Goal: Transaction & Acquisition: Purchase product/service

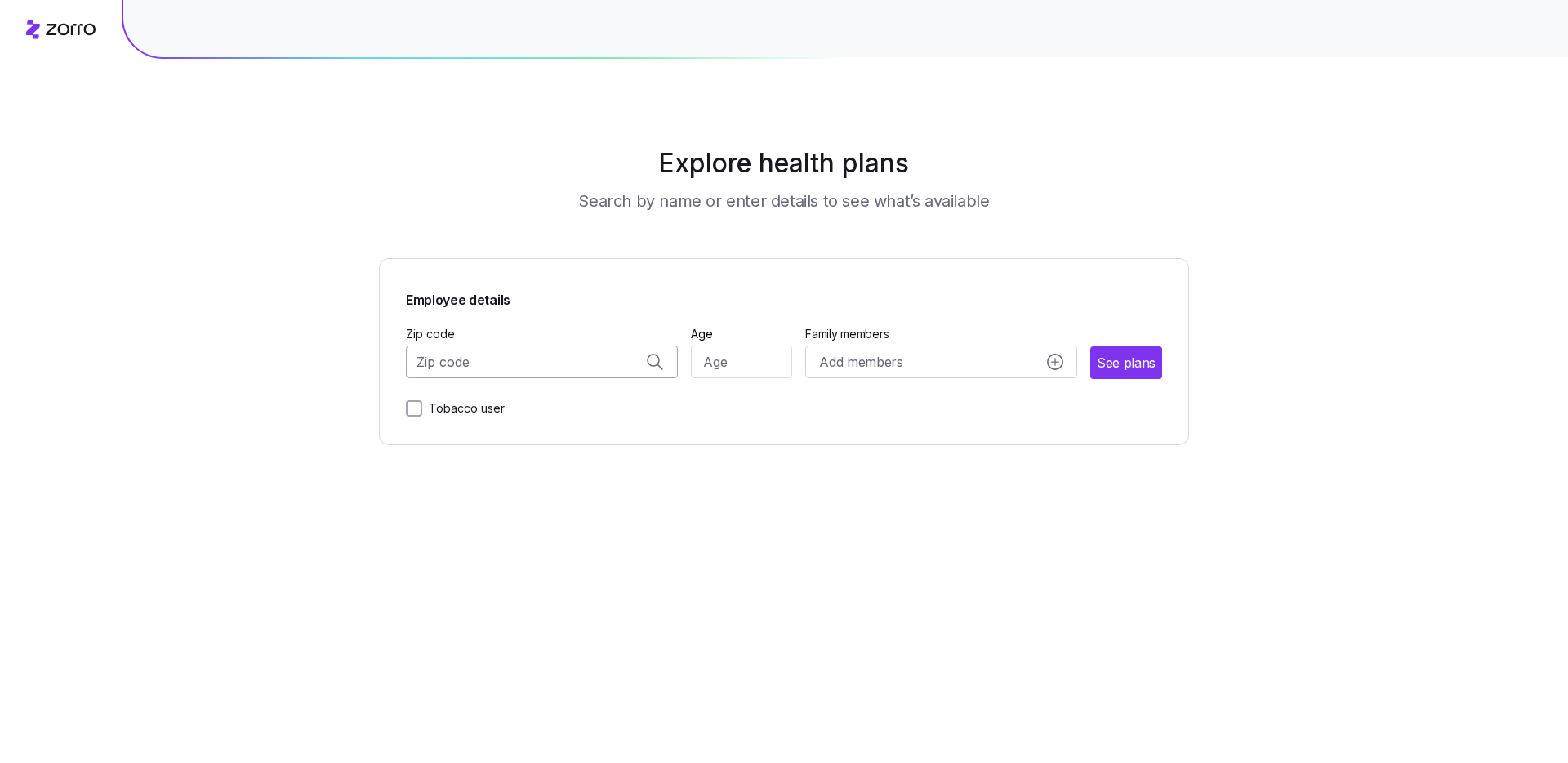
click at [563, 357] on input "Zip code" at bounding box center [542, 361] width 272 height 33
type input "33433"
type input "28"
click at [1005, 370] on div "Add members" at bounding box center [941, 362] width 244 height 21
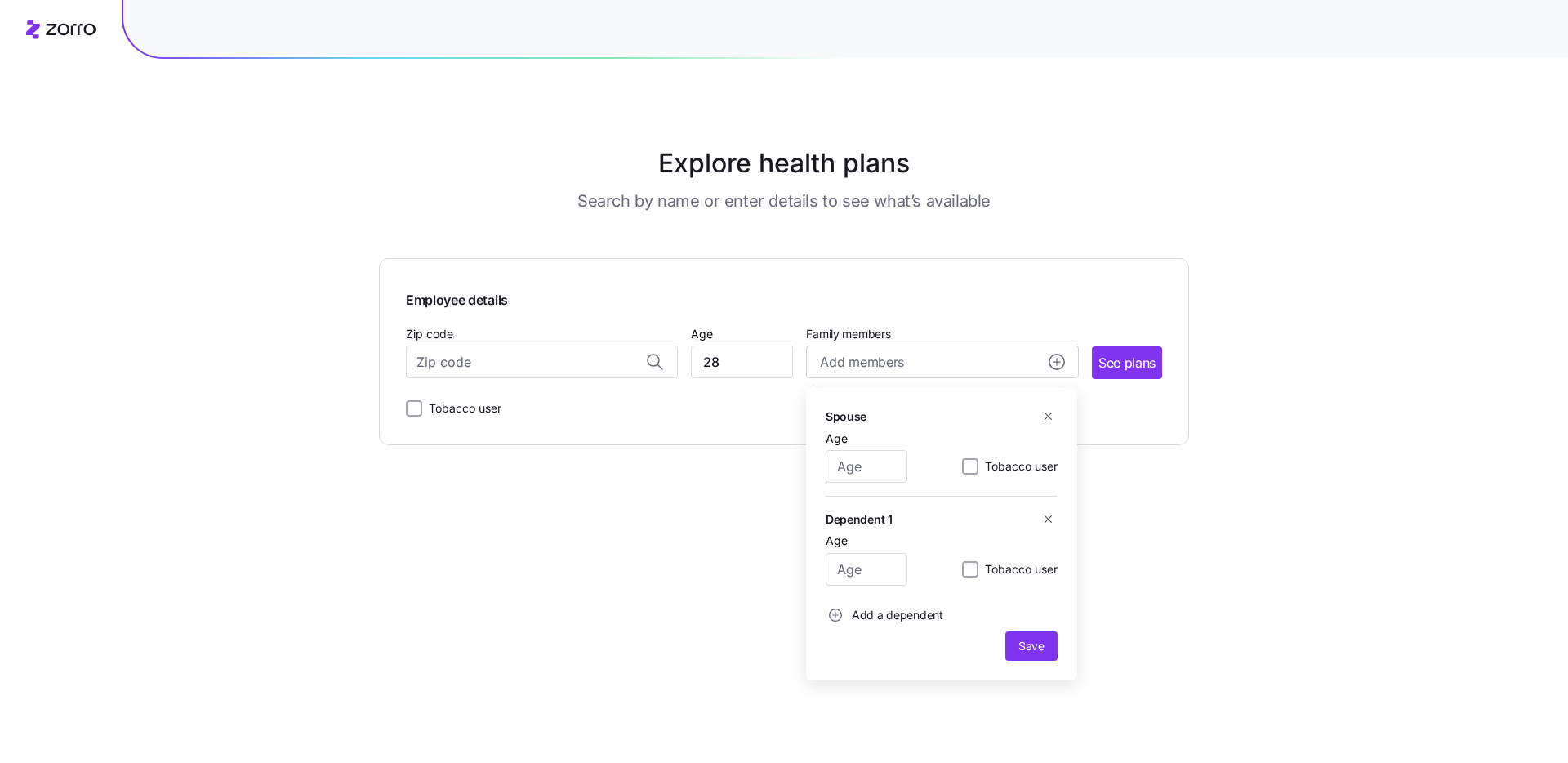
click at [936, 615] on span "Add a dependent" at bounding box center [897, 615] width 92 height 16
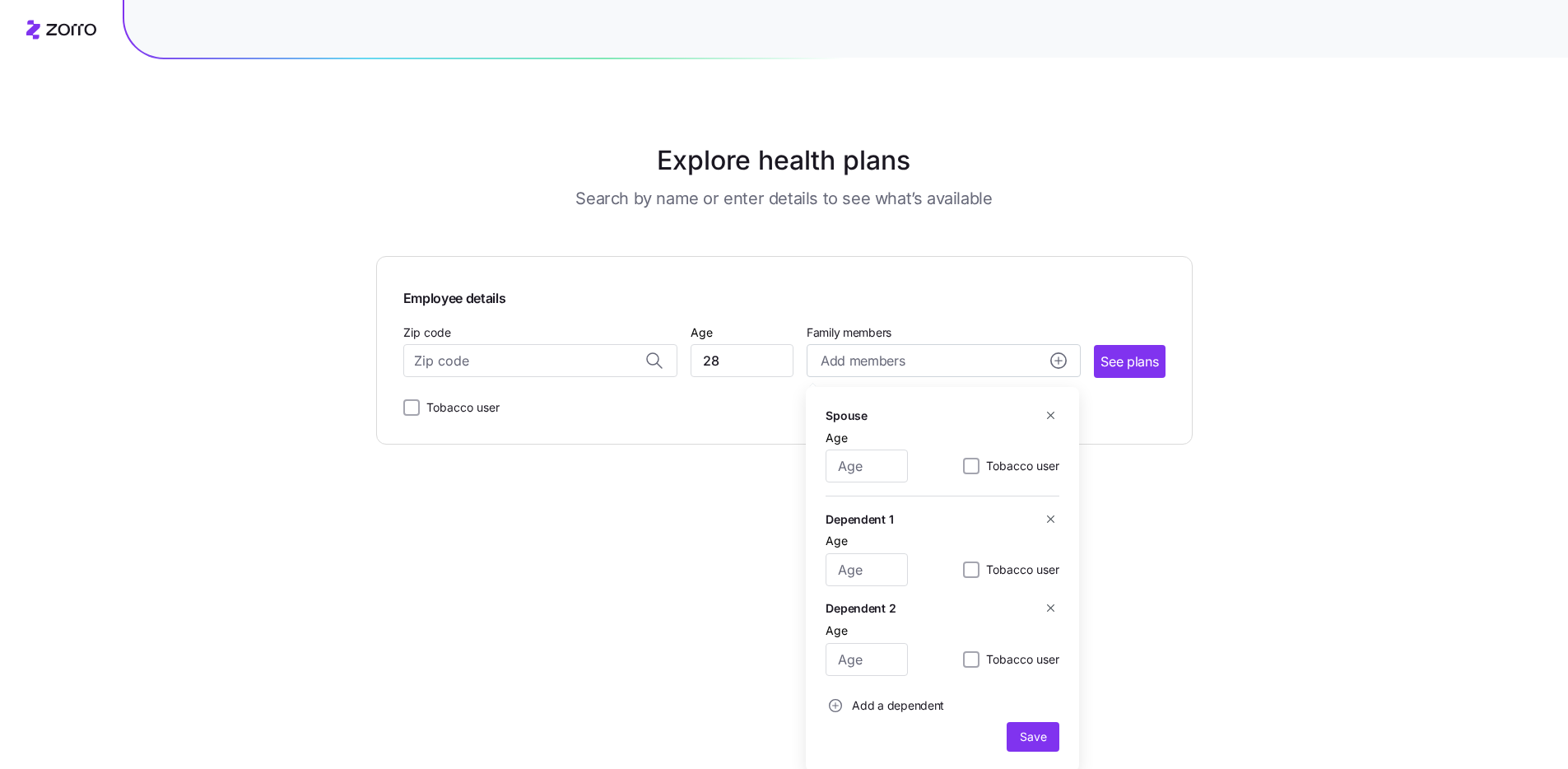
scroll to position [7, 0]
click at [932, 716] on button "Add a dependent" at bounding box center [884, 702] width 119 height 33
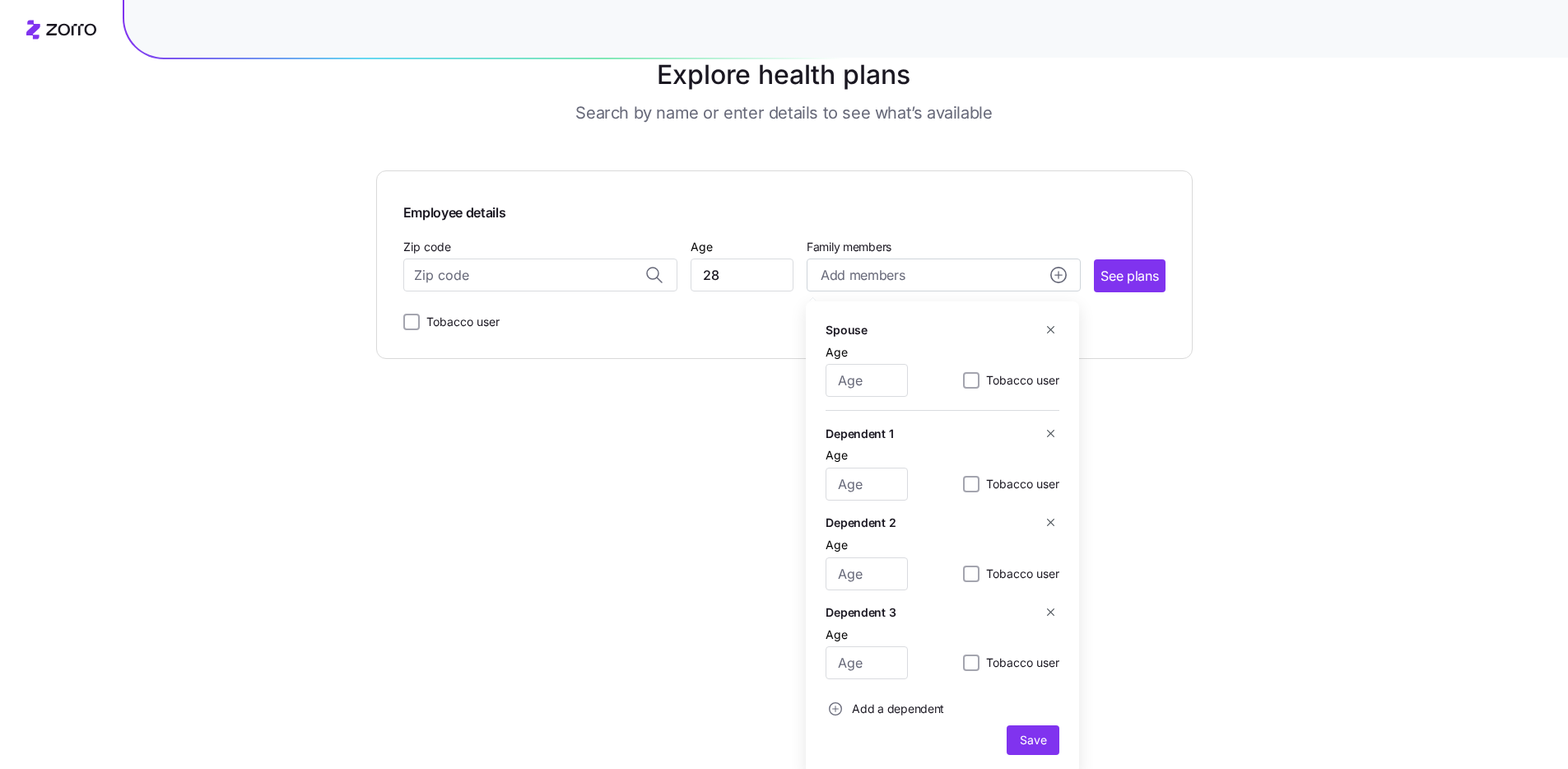
scroll to position [95, 0]
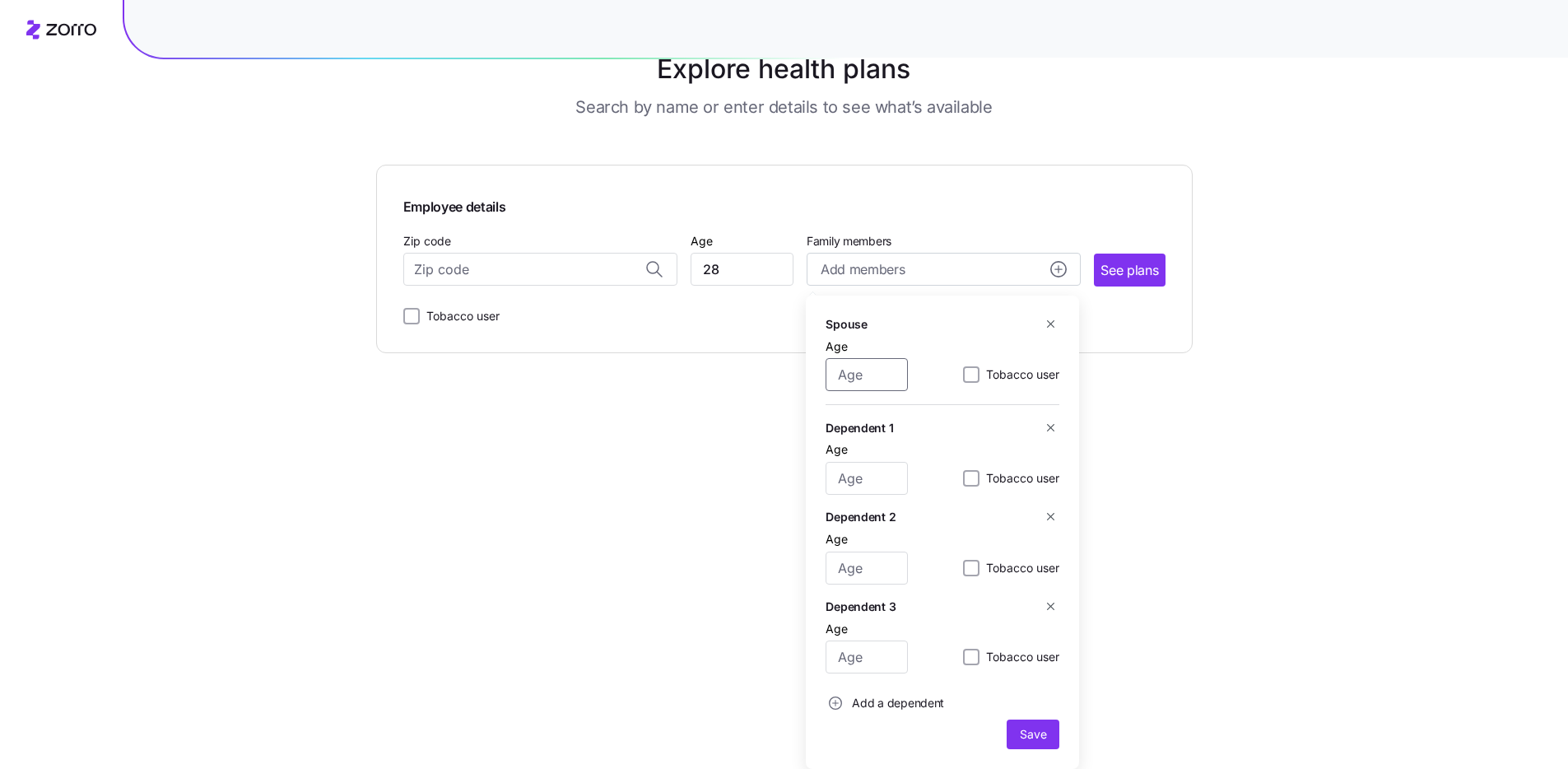
click at [879, 368] on input "Age" at bounding box center [866, 375] width 82 height 33
type input "31"
click at [1058, 605] on button "button" at bounding box center [1051, 606] width 18 height 18
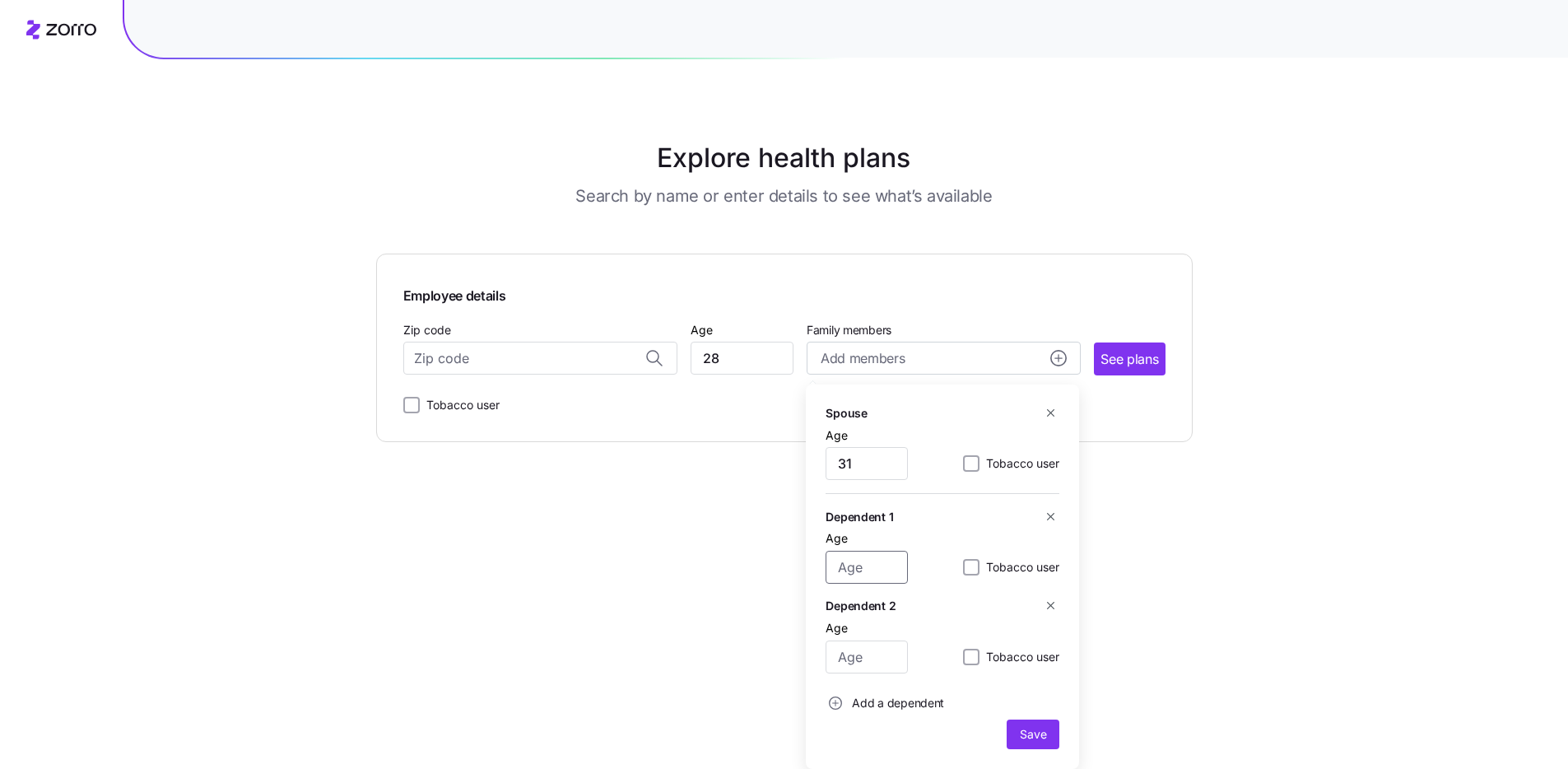
click at [873, 567] on input "Age" at bounding box center [866, 567] width 82 height 33
type input "3"
type input "1"
click at [1027, 730] on span "Save" at bounding box center [1033, 734] width 26 height 16
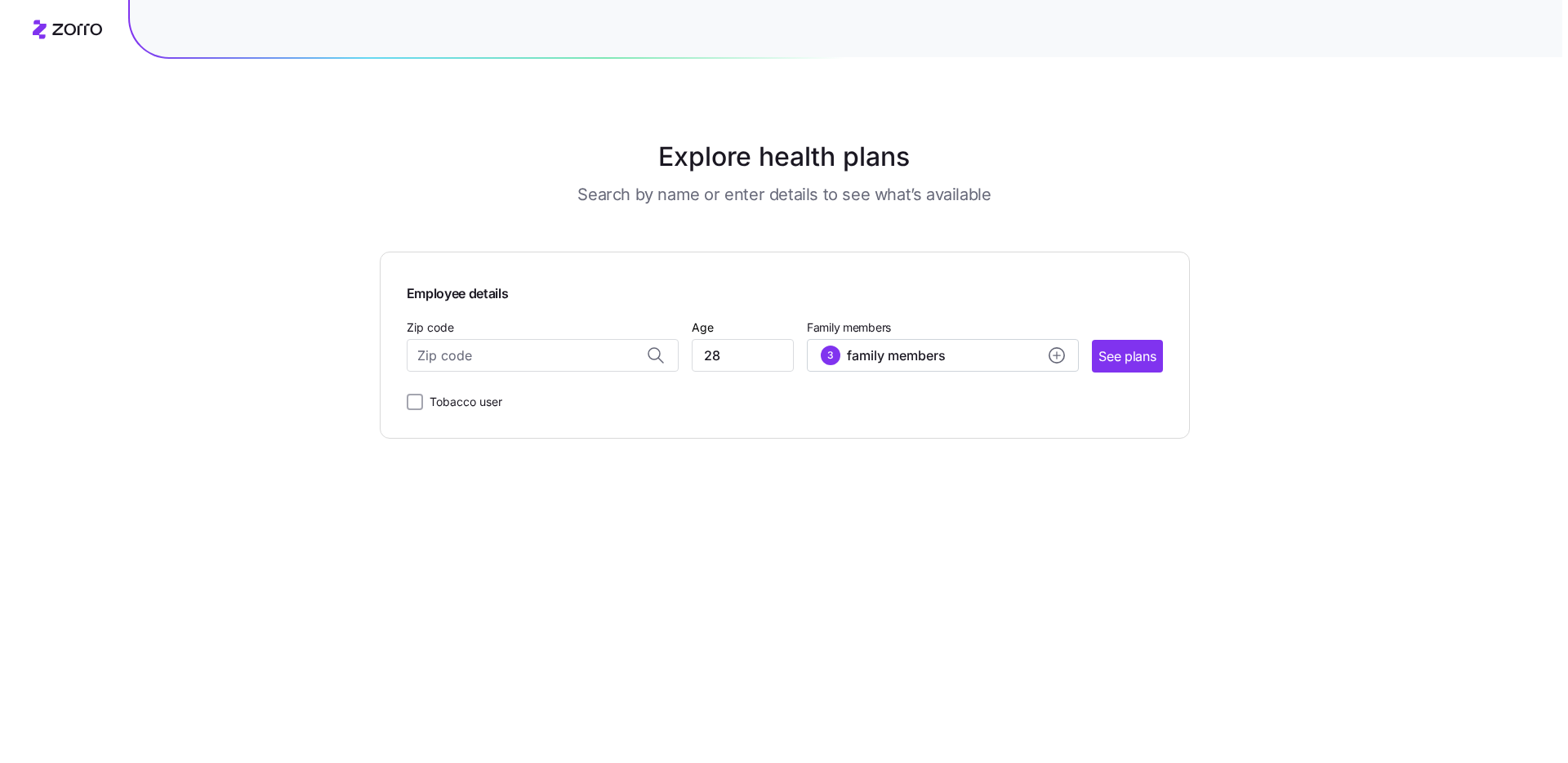
scroll to position [0, 0]
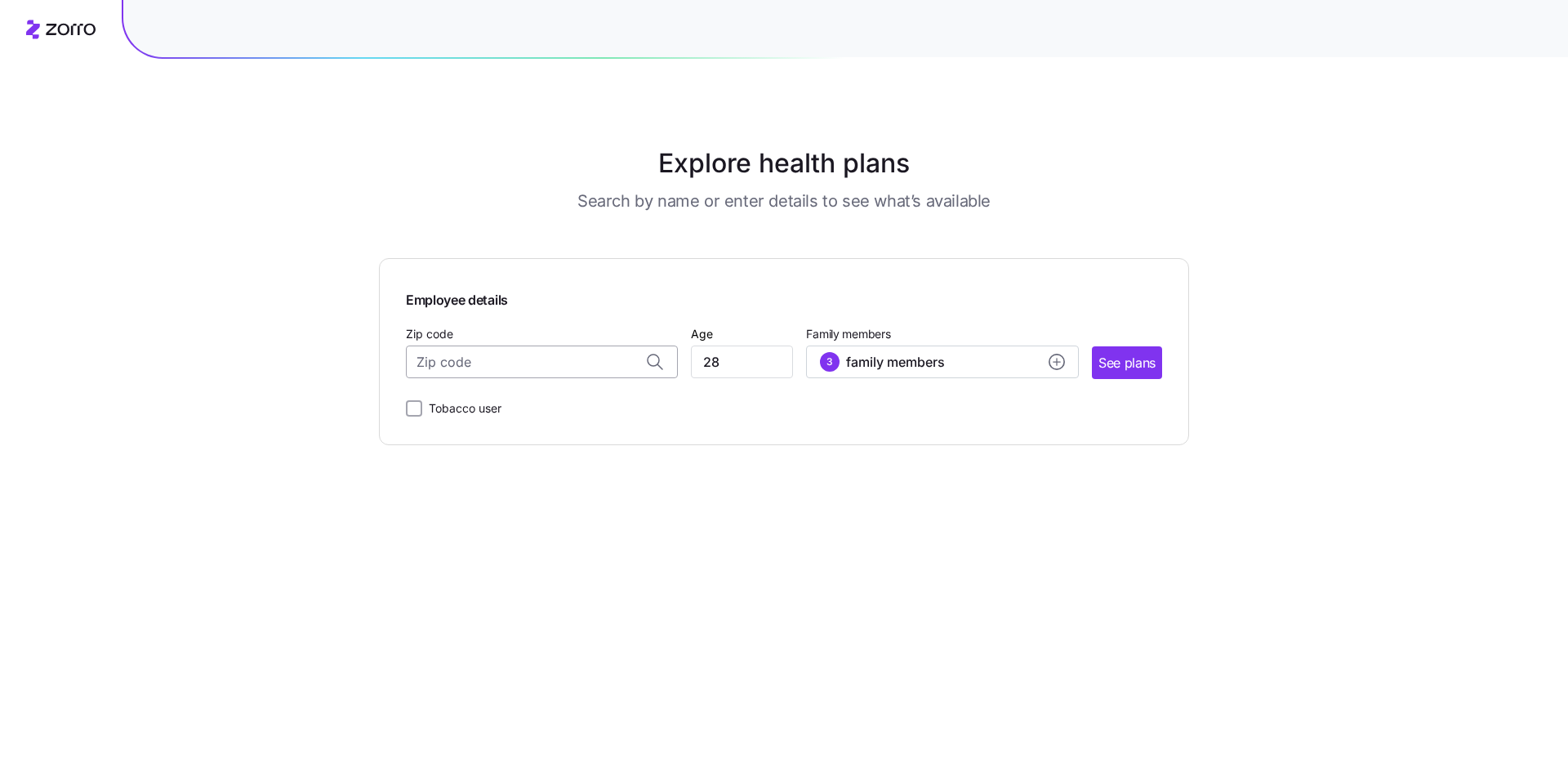
click at [560, 364] on input "Zip code" at bounding box center [542, 361] width 272 height 33
click at [559, 400] on span "33433, [GEOGRAPHIC_DATA], [GEOGRAPHIC_DATA]" at bounding box center [539, 405] width 228 height 21
type input "33433, [GEOGRAPHIC_DATA], [GEOGRAPHIC_DATA]"
click at [1117, 367] on span "See plans" at bounding box center [1127, 363] width 58 height 21
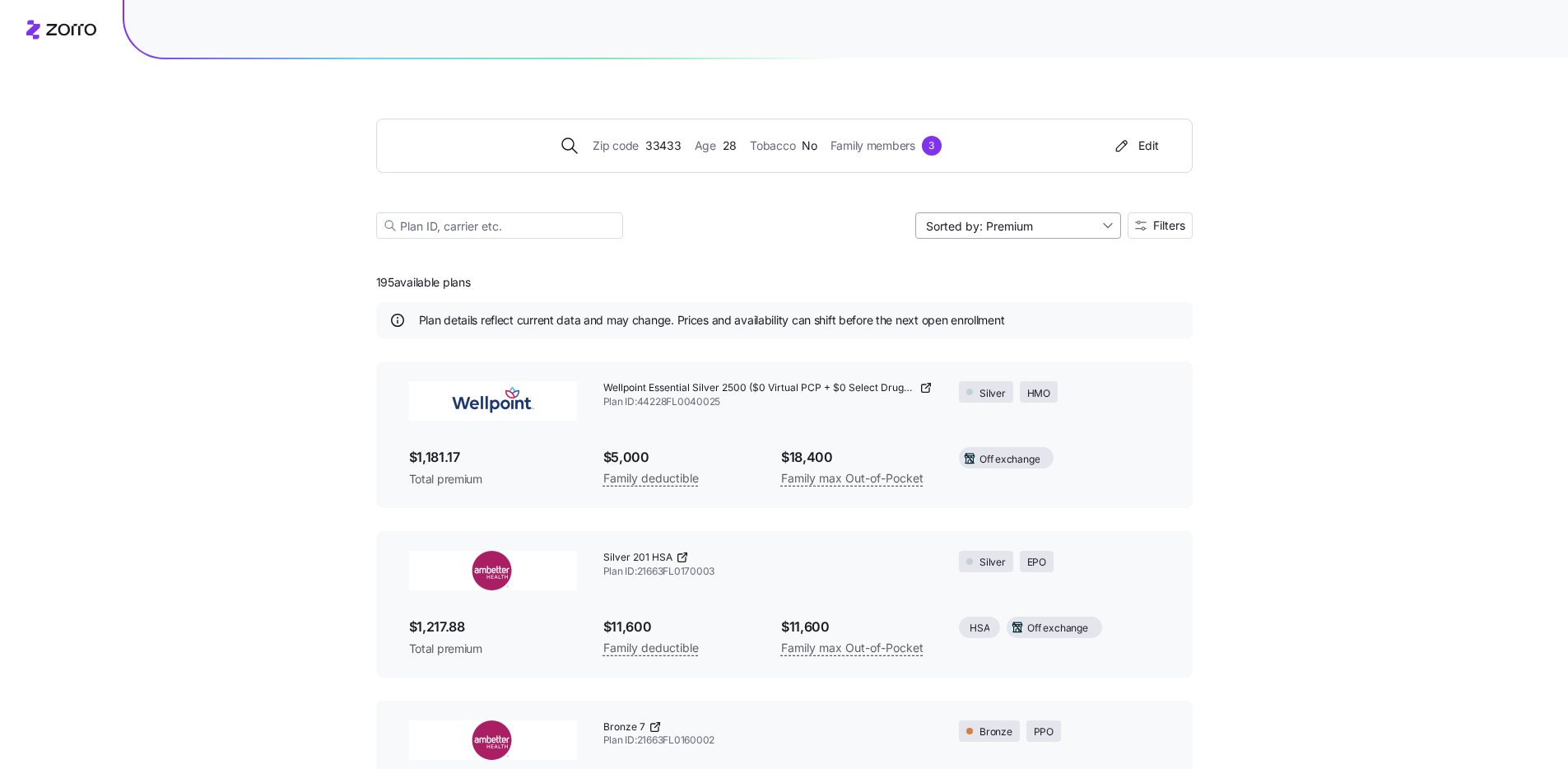
click at [1079, 226] on input "Sorted by: Premium" at bounding box center [1019, 225] width 206 height 26
click at [1174, 227] on span "Filters" at bounding box center [1169, 225] width 32 height 11
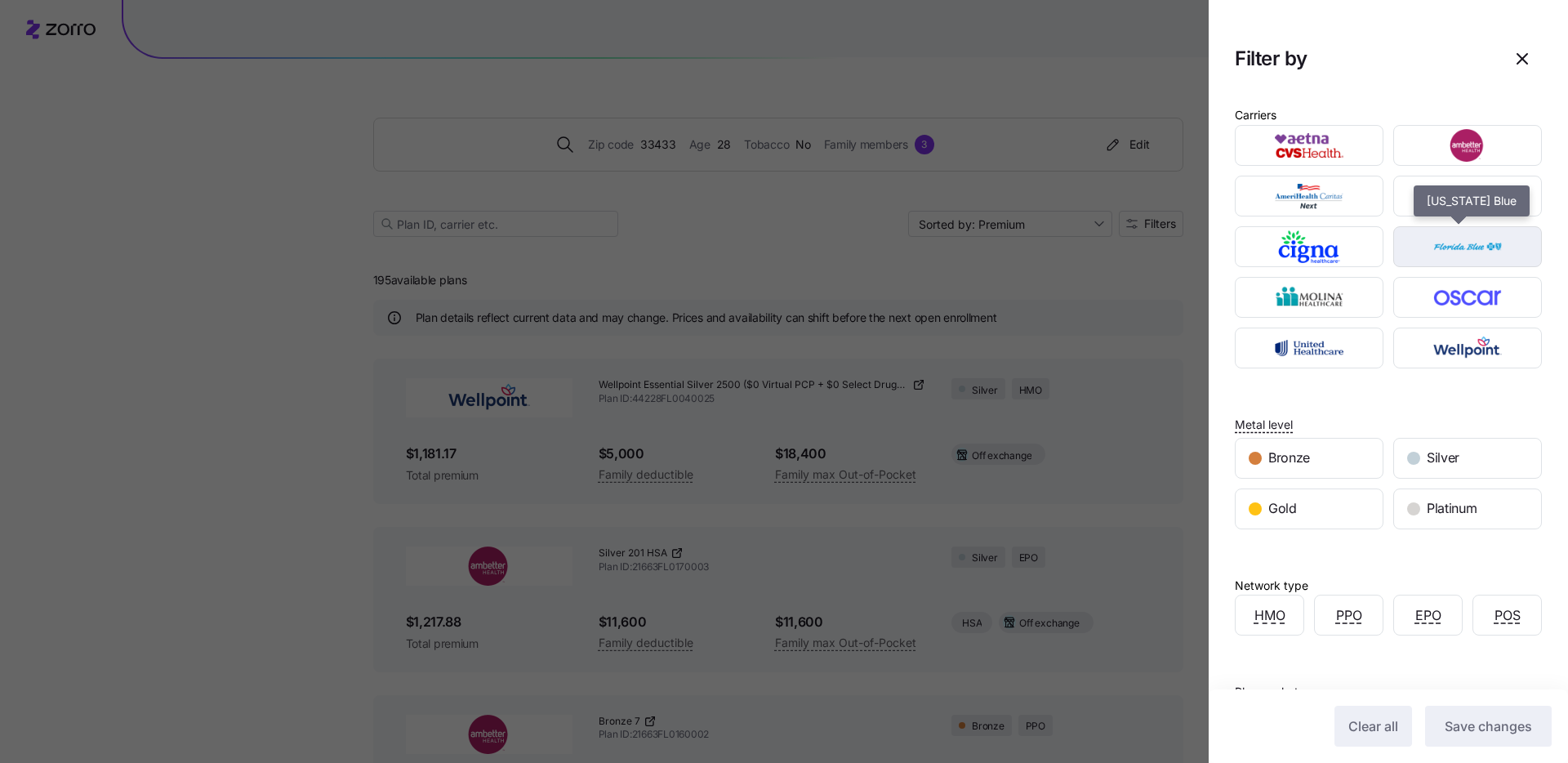
click at [1442, 255] on img "button" at bounding box center [1468, 246] width 120 height 33
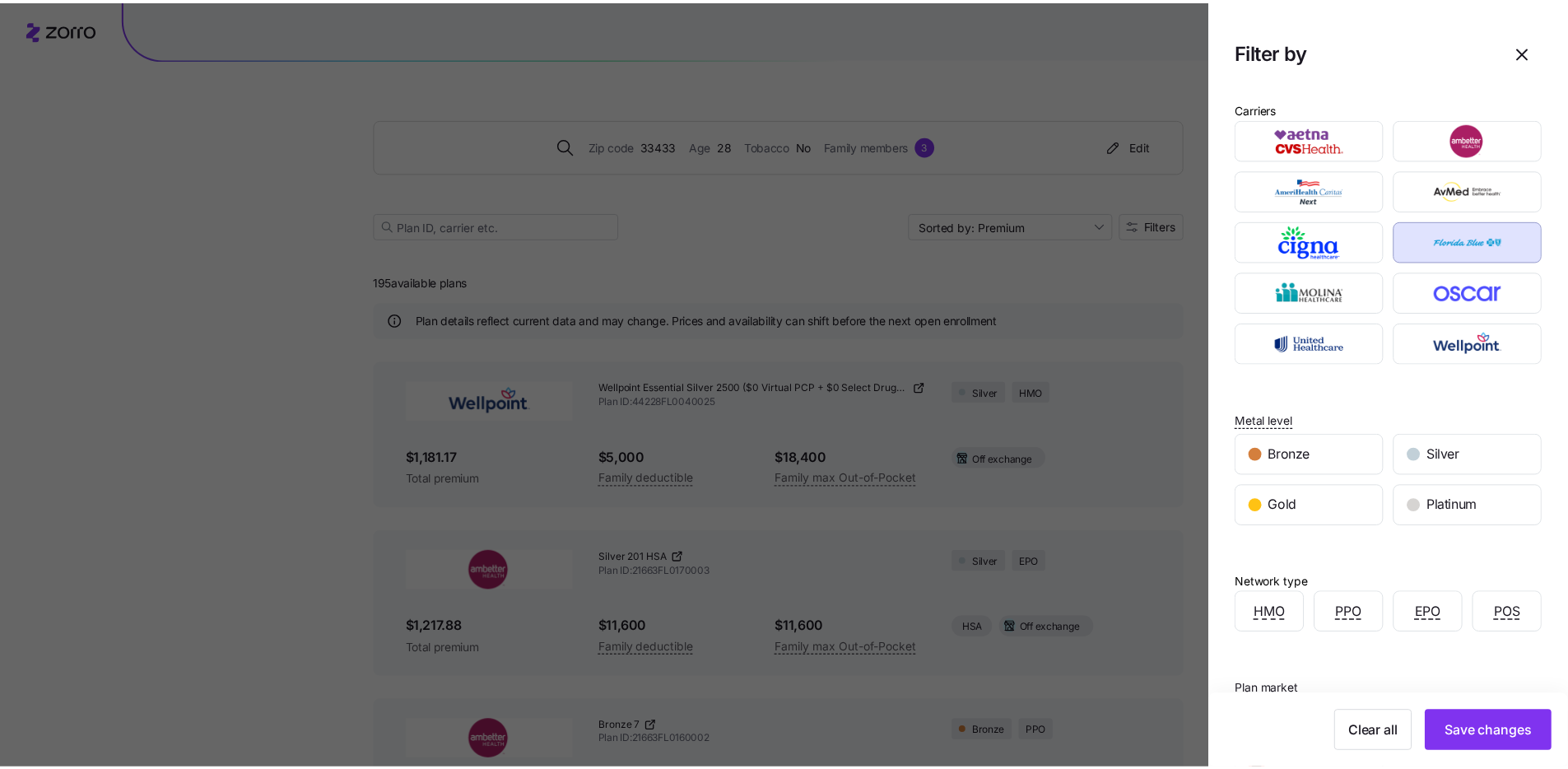
scroll to position [22, 0]
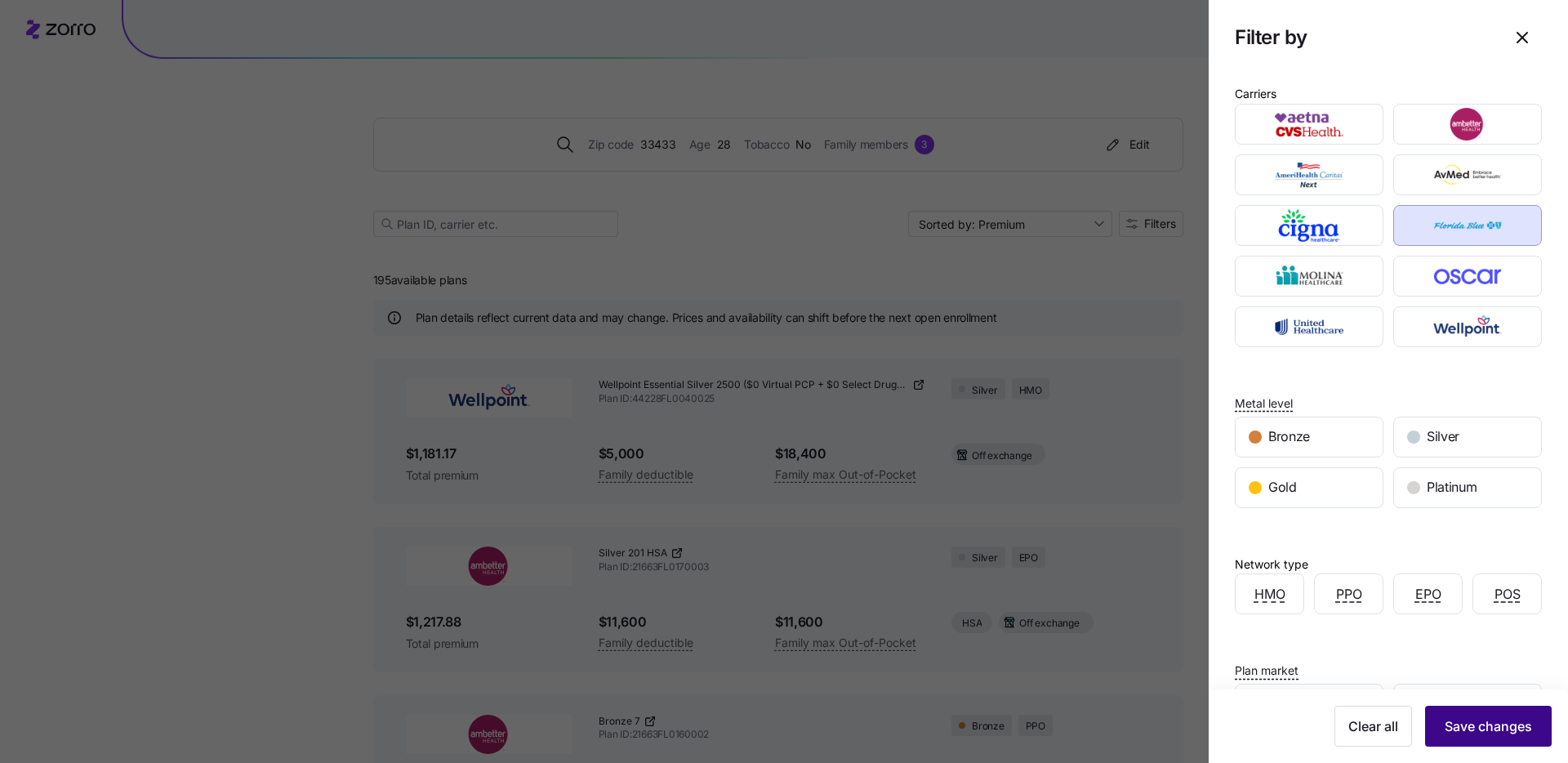
click at [1486, 726] on span "Save changes" at bounding box center [1488, 725] width 88 height 20
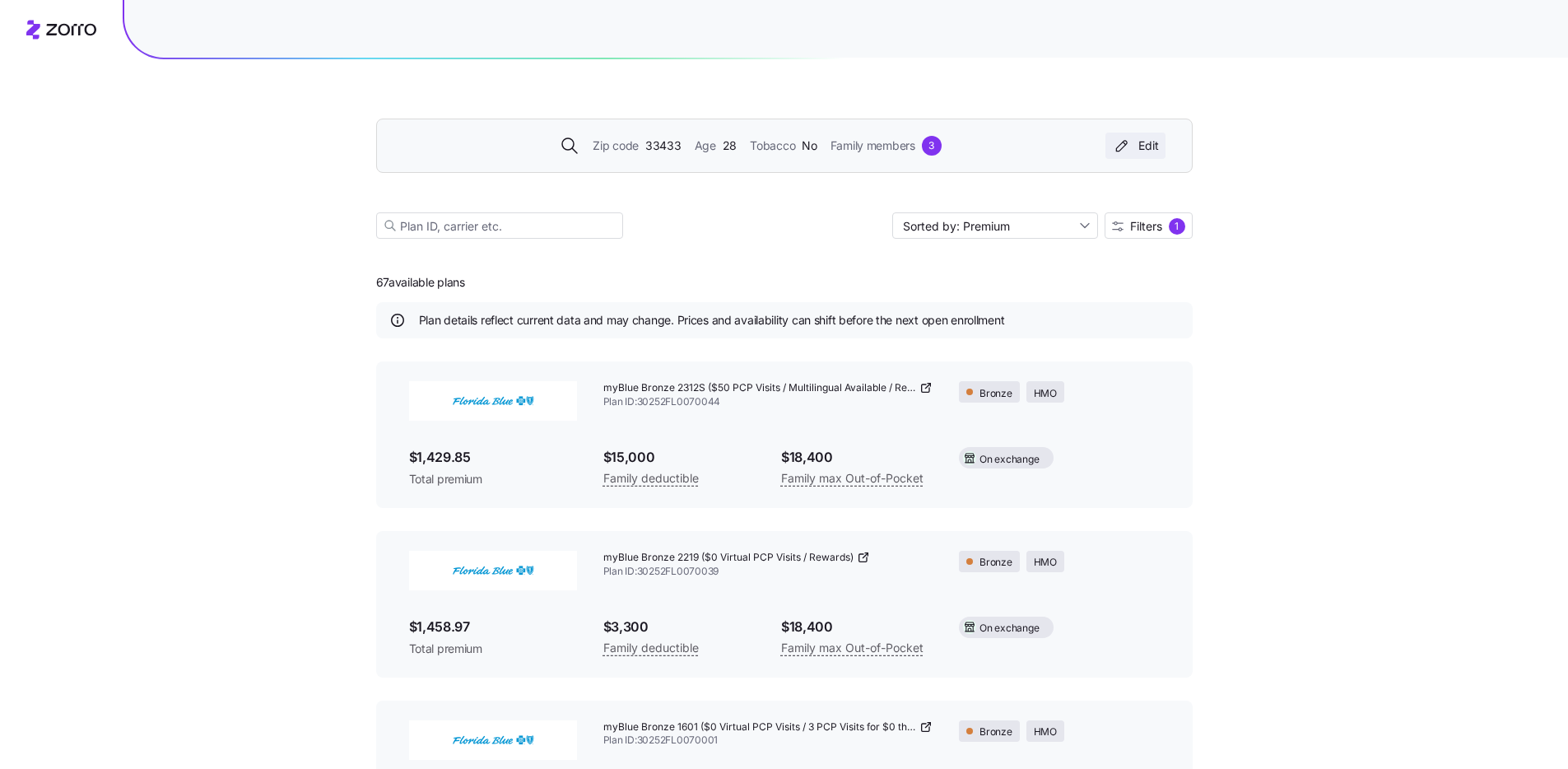
click at [1139, 145] on div "Edit" at bounding box center [1135, 145] width 47 height 16
click at [1319, 266] on div "Zip code 33433 Age [DEMOGRAPHIC_DATA] Tobacco No Family members 3 Edit Sorted b…" at bounding box center [784, 593] width 1568 height 1185
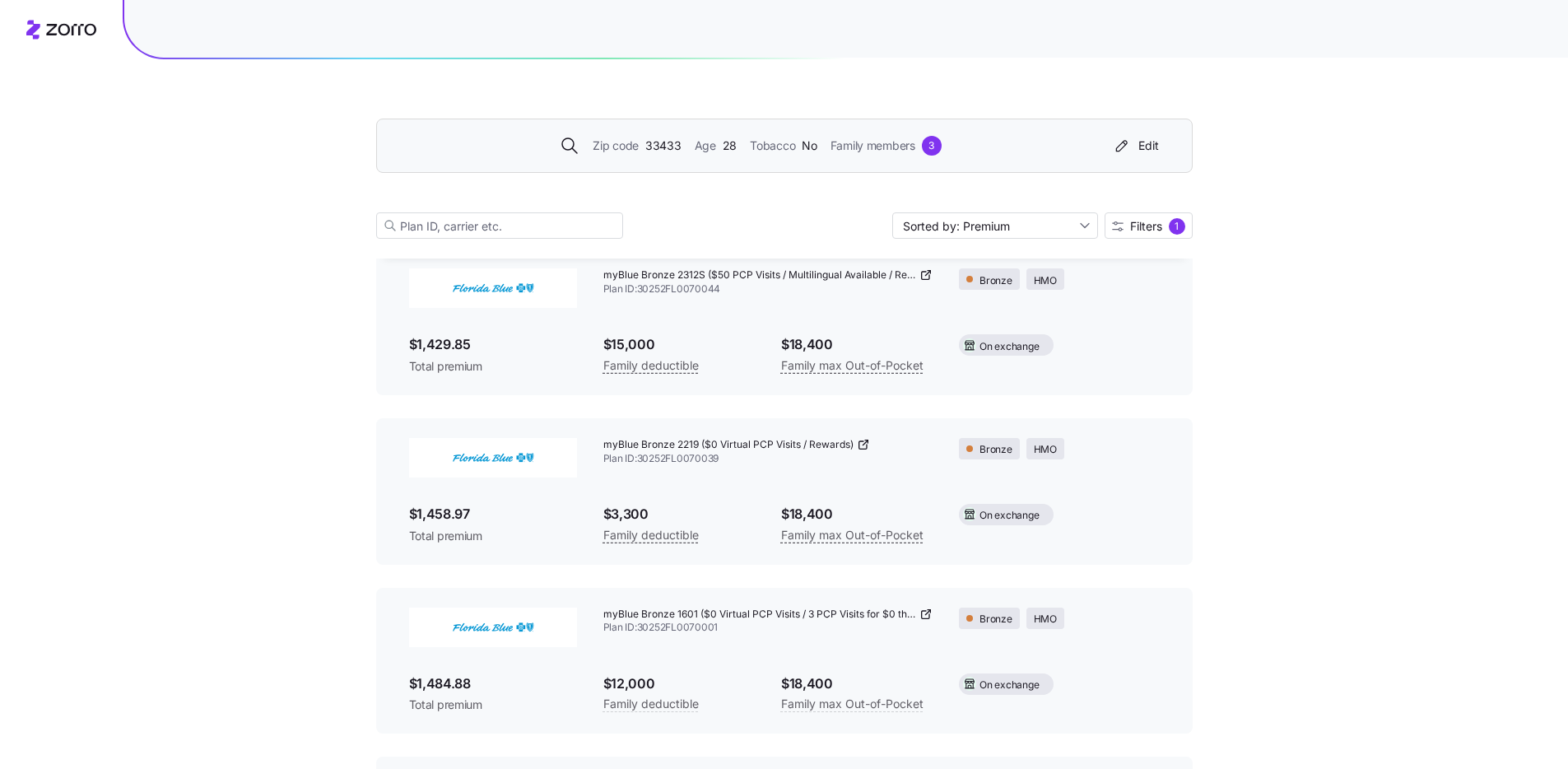
scroll to position [159, 0]
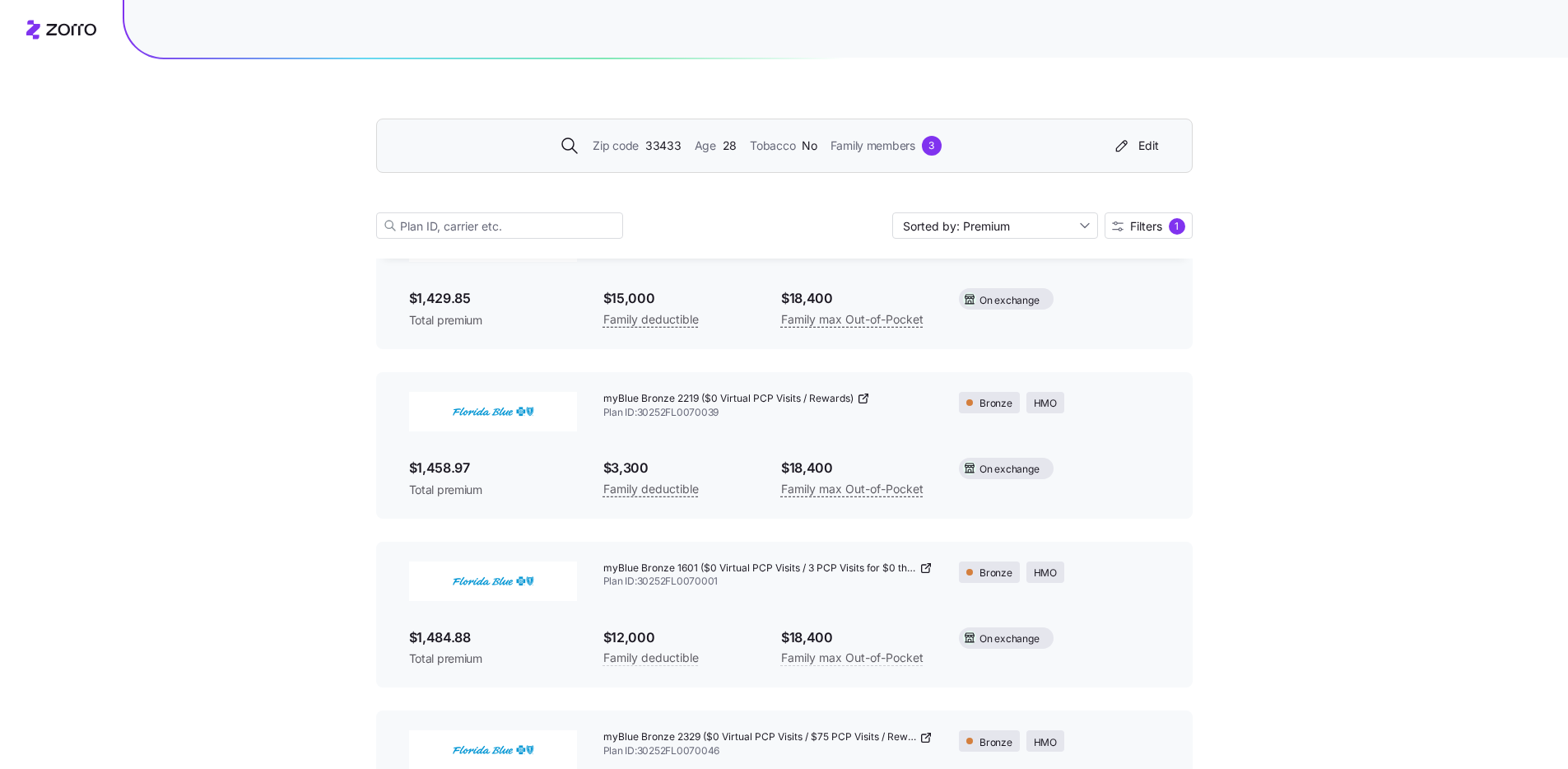
click at [835, 452] on div "$18,400 Family max Out-of-Pocket" at bounding box center [858, 478] width 178 height 67
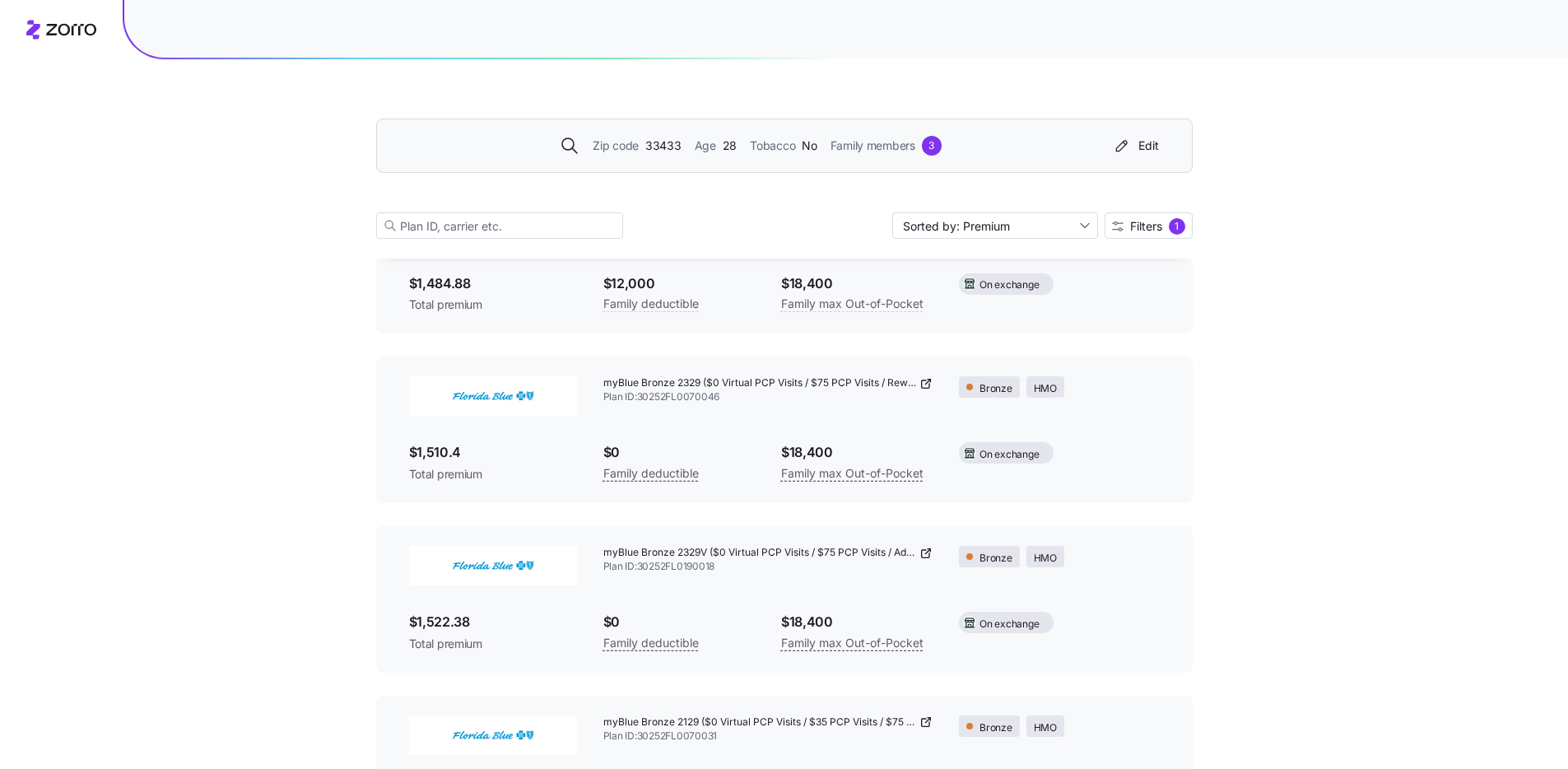
scroll to position [509, 0]
click at [923, 388] on icon at bounding box center [926, 387] width 13 height 13
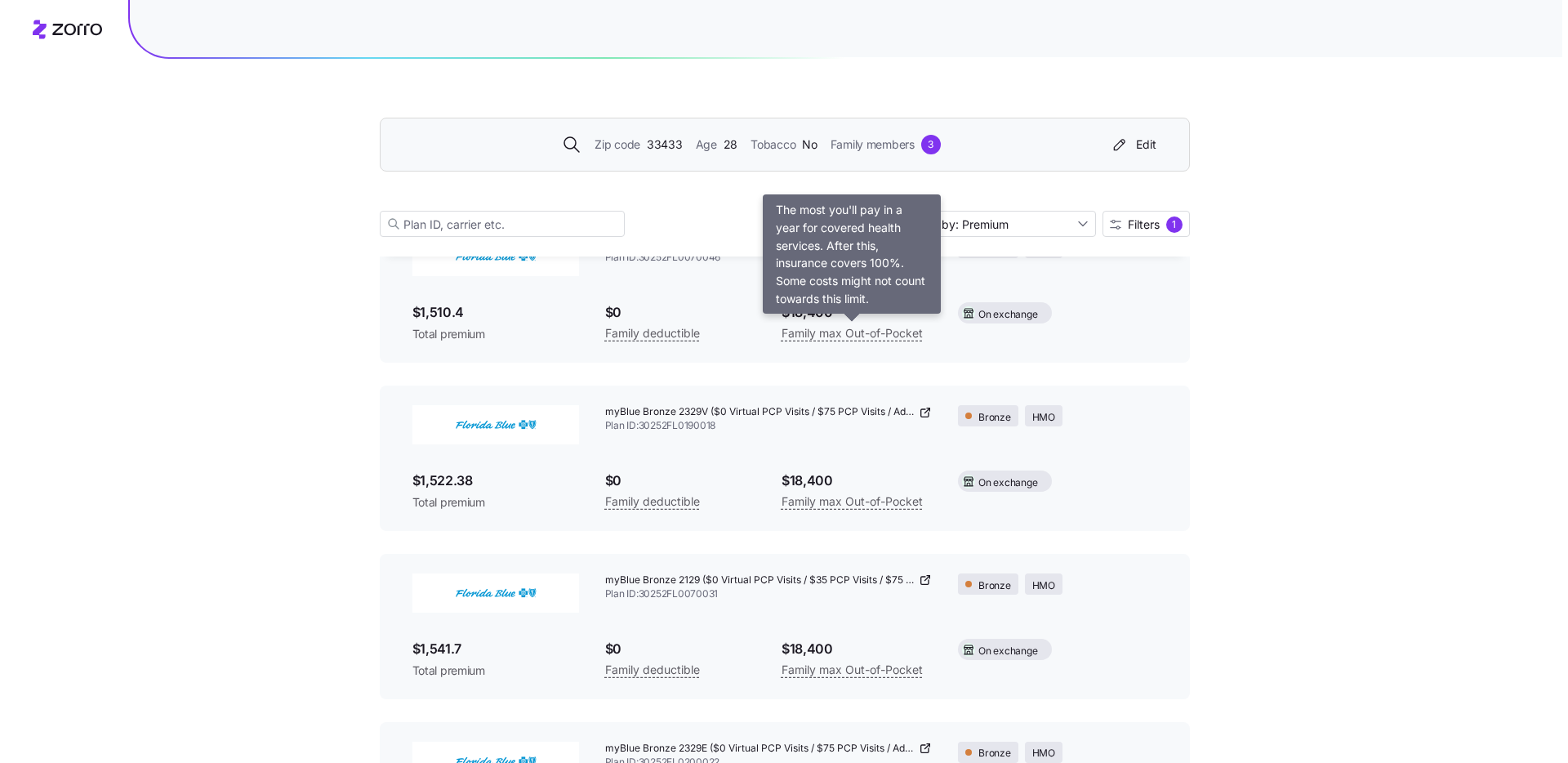
scroll to position [669, 0]
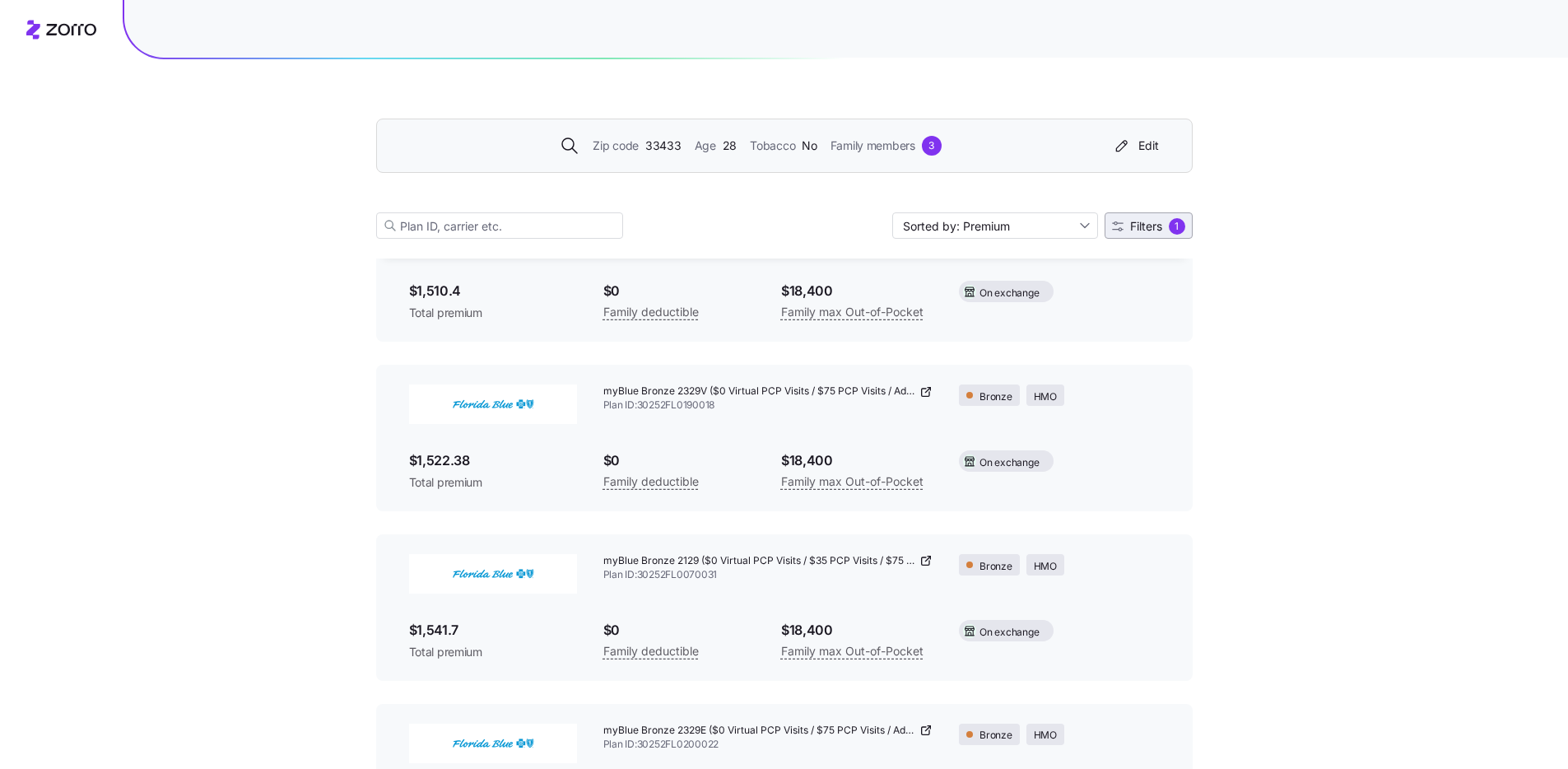
click at [1142, 230] on span "Filters" at bounding box center [1146, 226] width 32 height 11
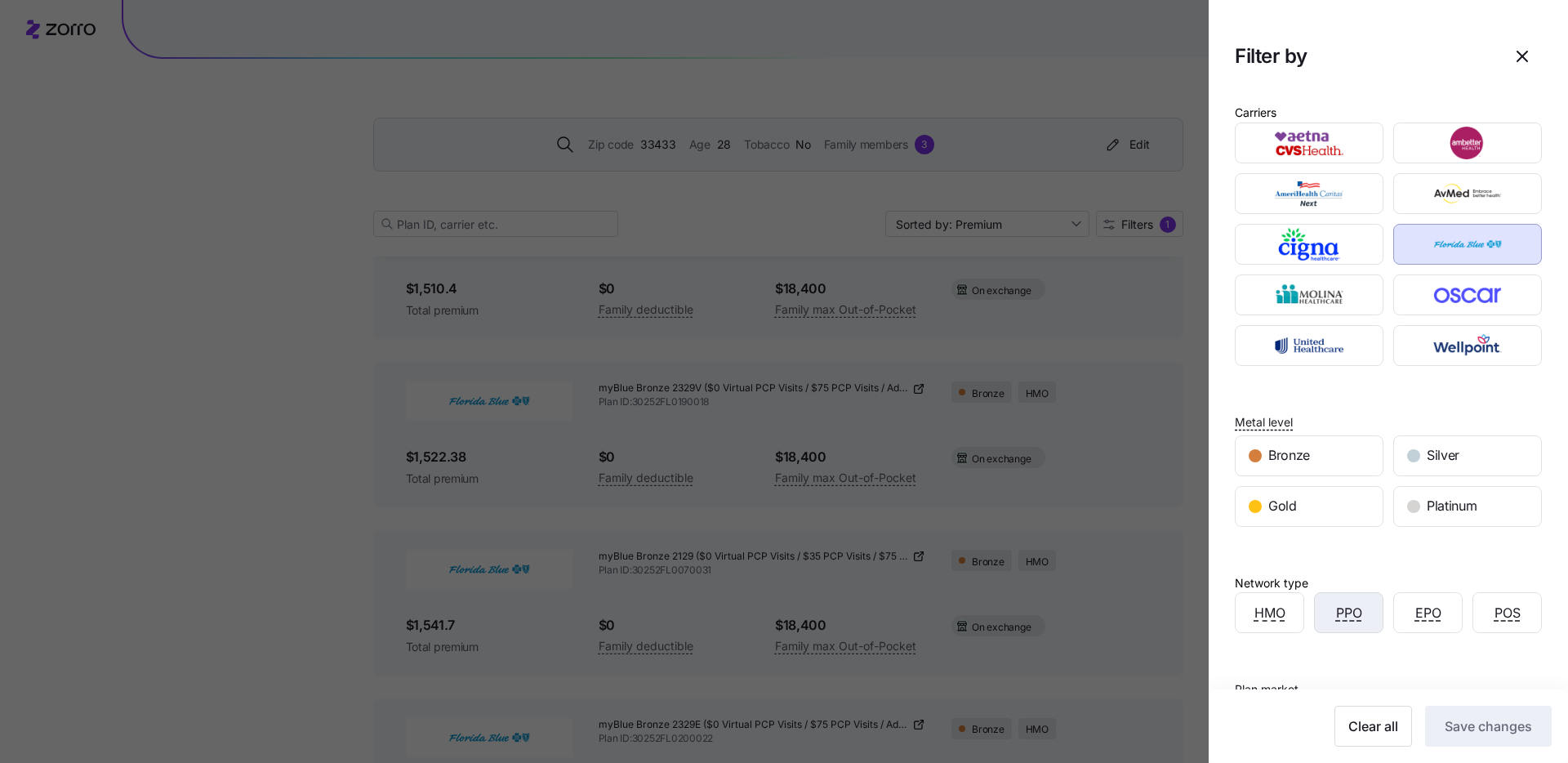
scroll to position [3, 0]
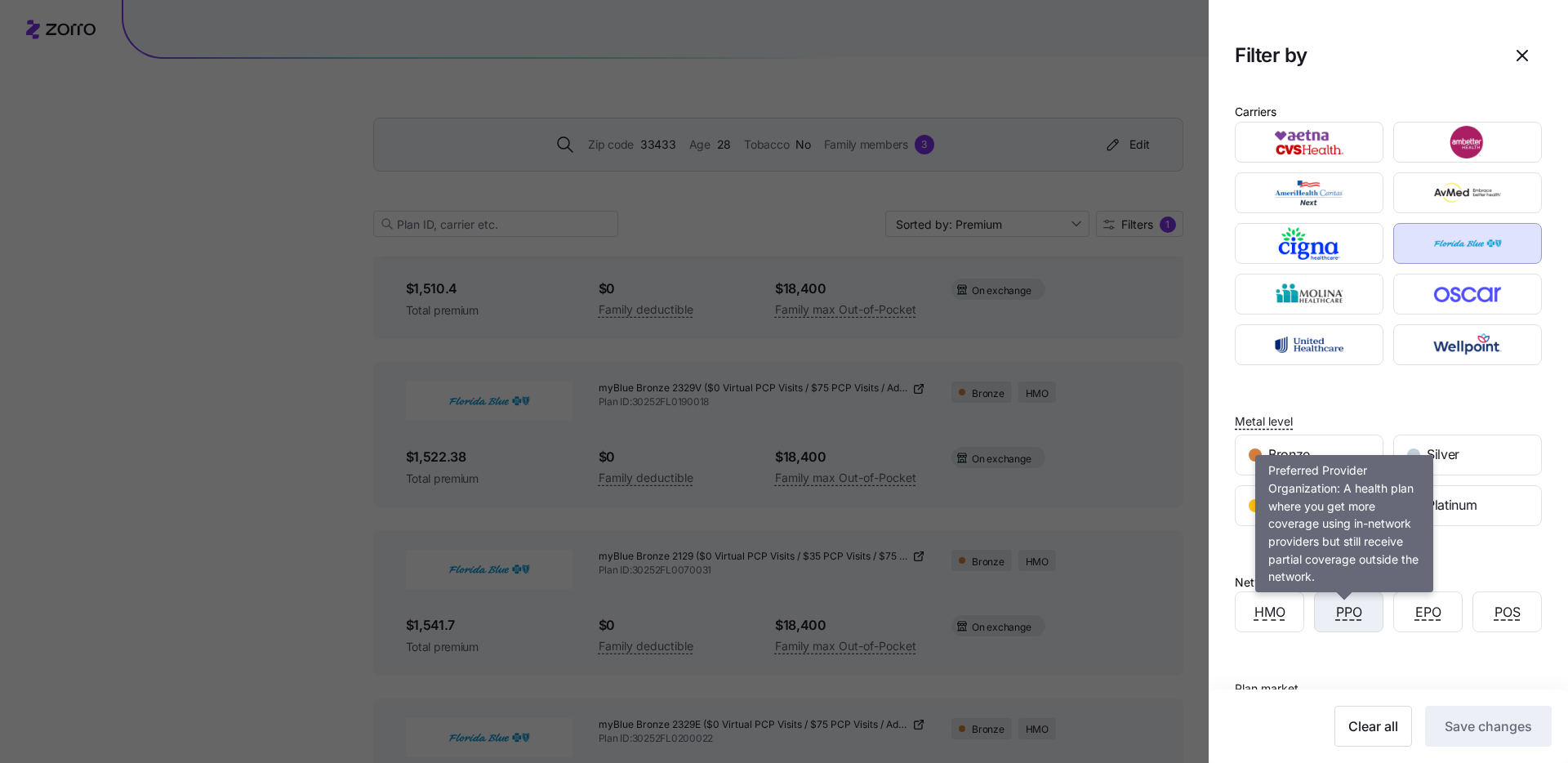
click at [1341, 611] on span "PPO" at bounding box center [1348, 612] width 26 height 21
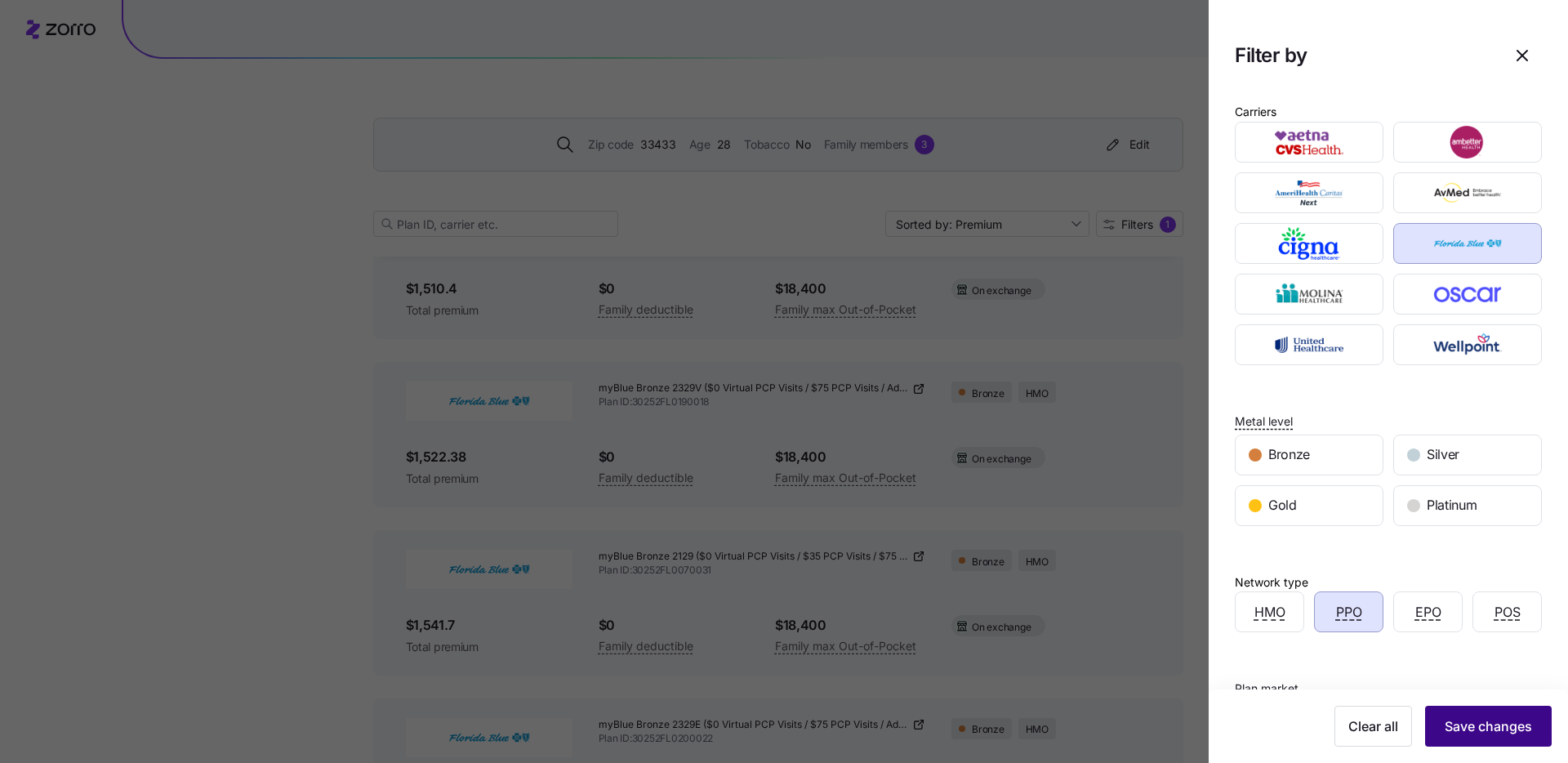
click at [1483, 730] on span "Save changes" at bounding box center [1488, 725] width 88 height 20
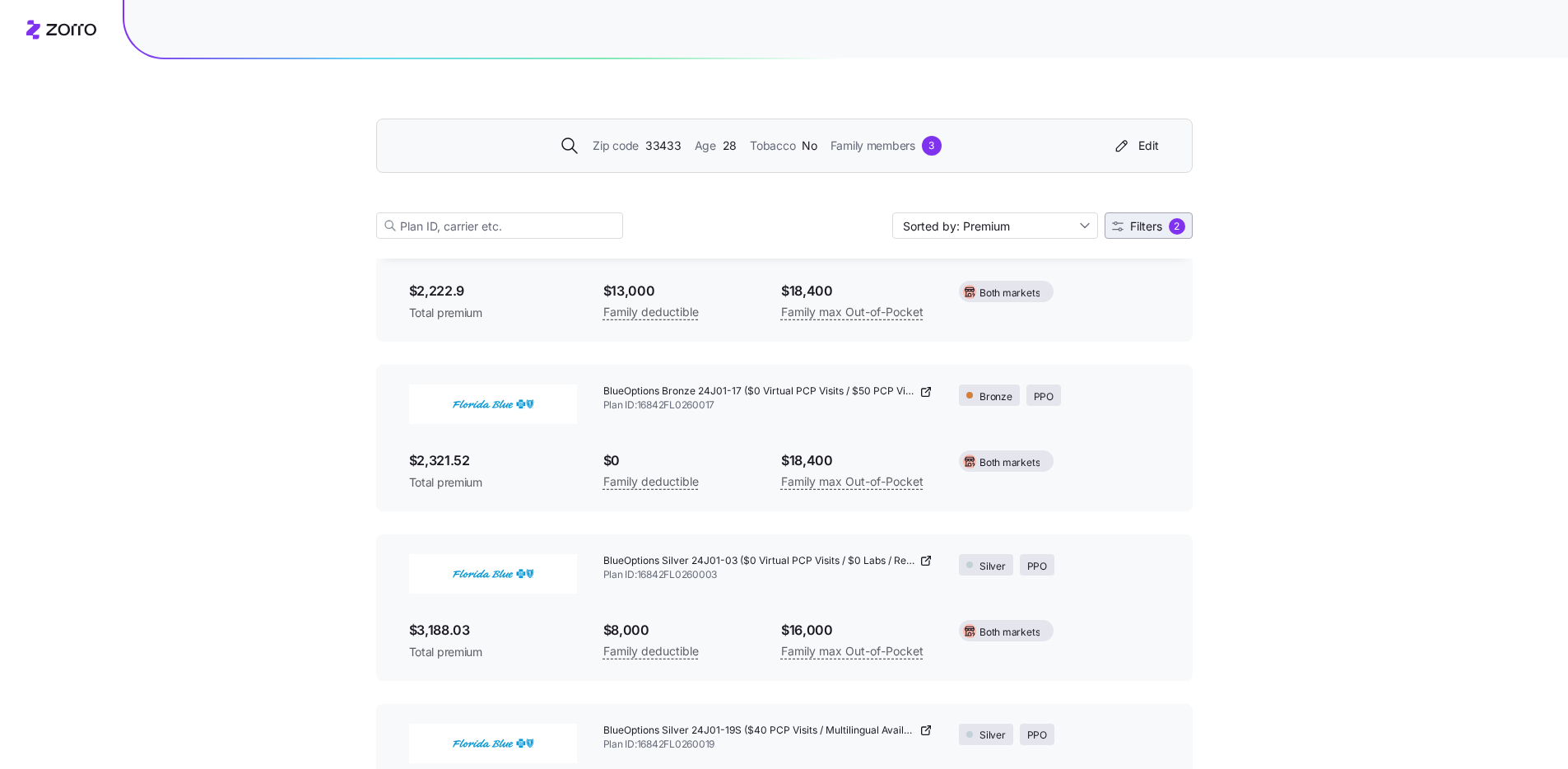
click at [1162, 227] on span "Filters 2" at bounding box center [1148, 226] width 74 height 16
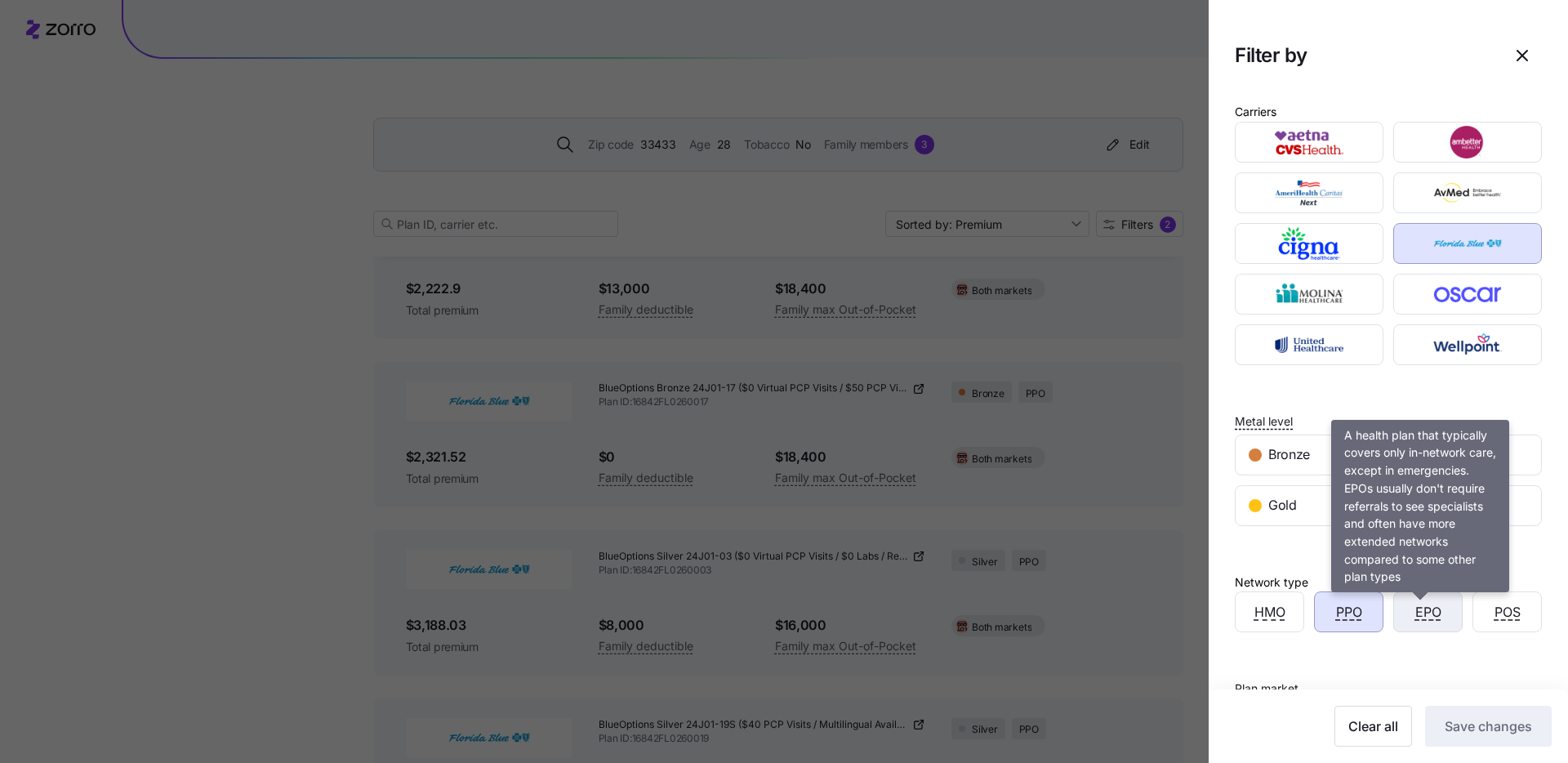
click at [1430, 614] on span "EPO" at bounding box center [1428, 612] width 26 height 21
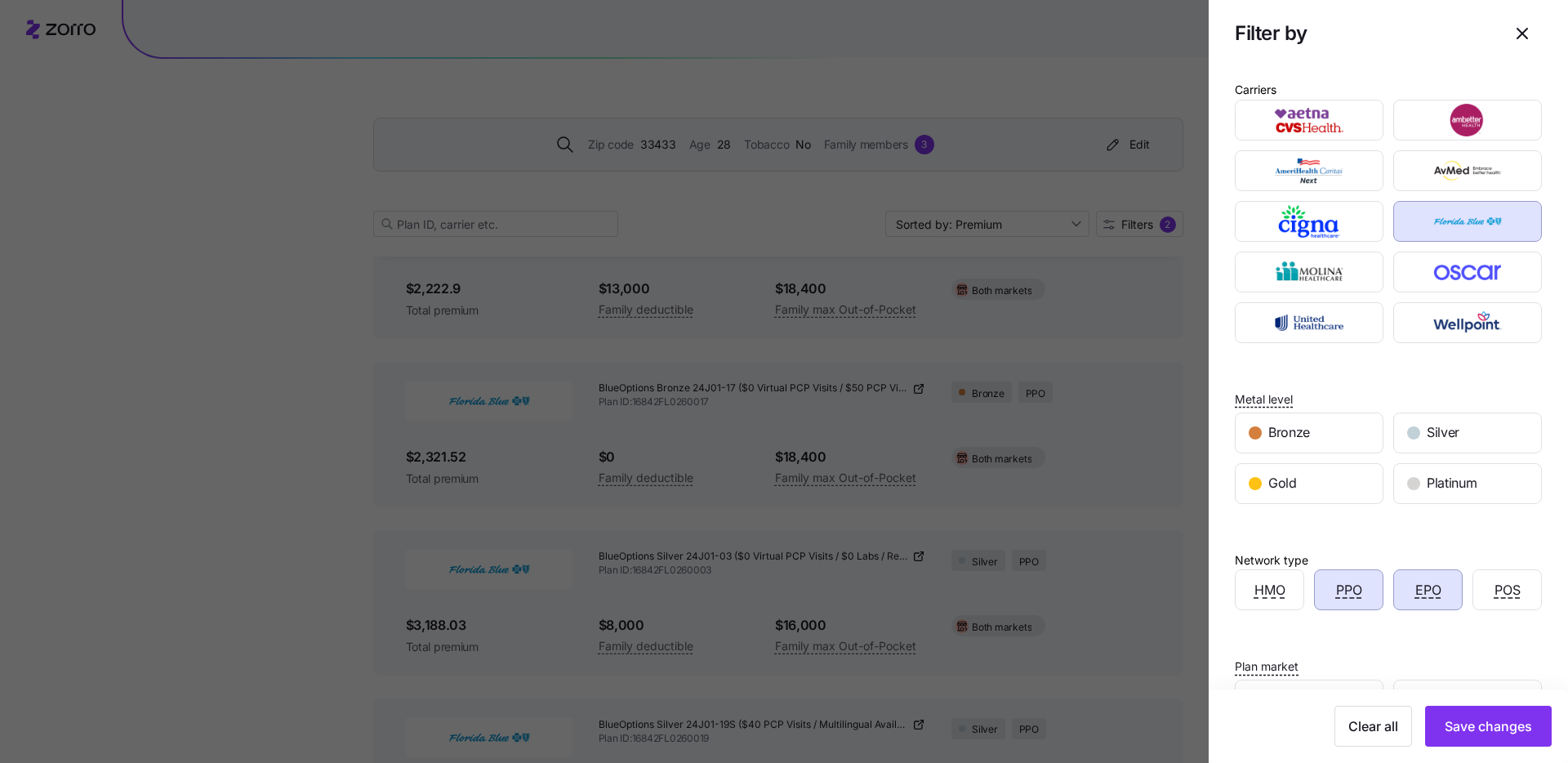
scroll to position [27, 0]
click at [1346, 467] on div "Gold" at bounding box center [1308, 481] width 147 height 39
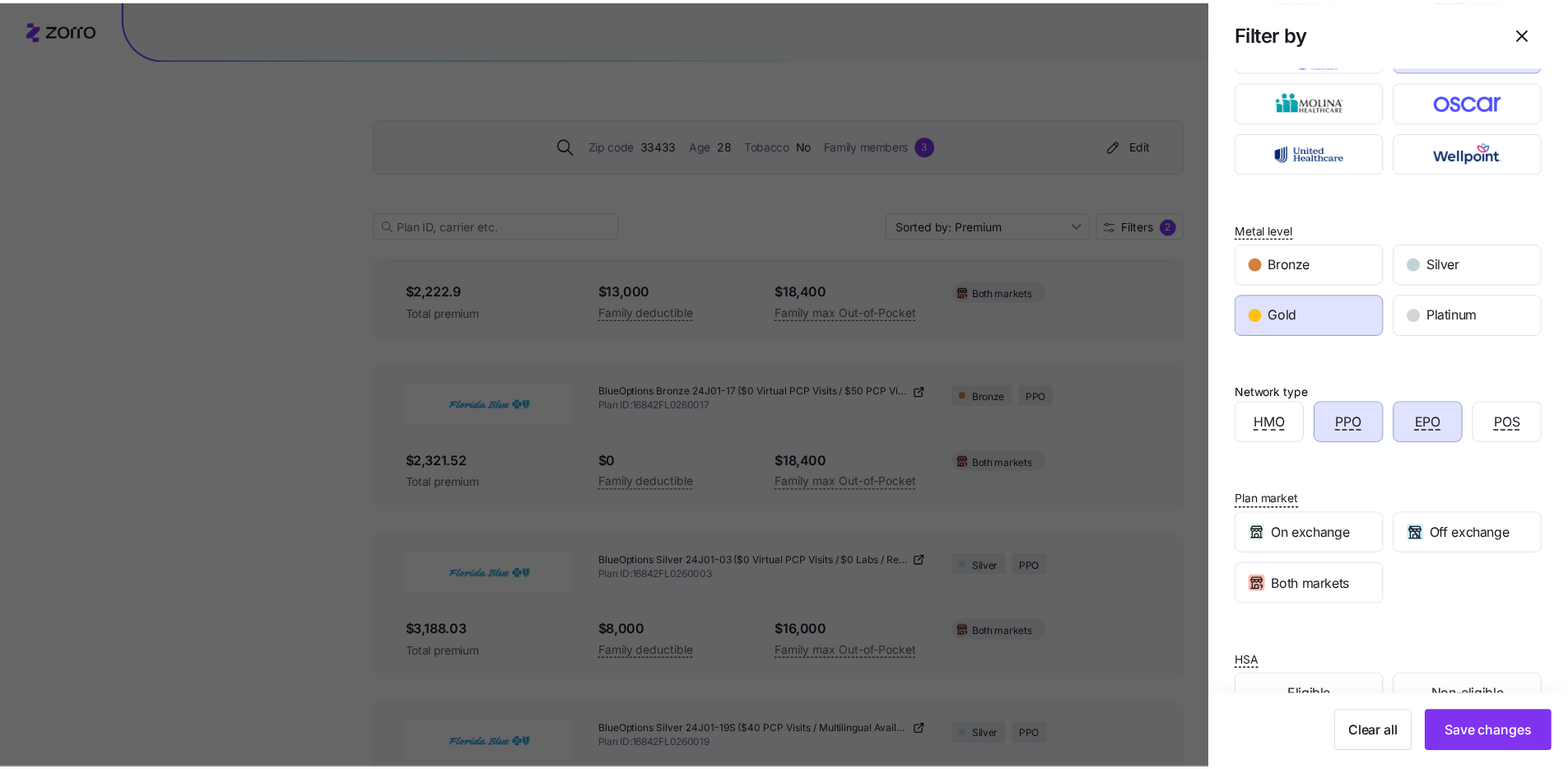
scroll to position [246, 0]
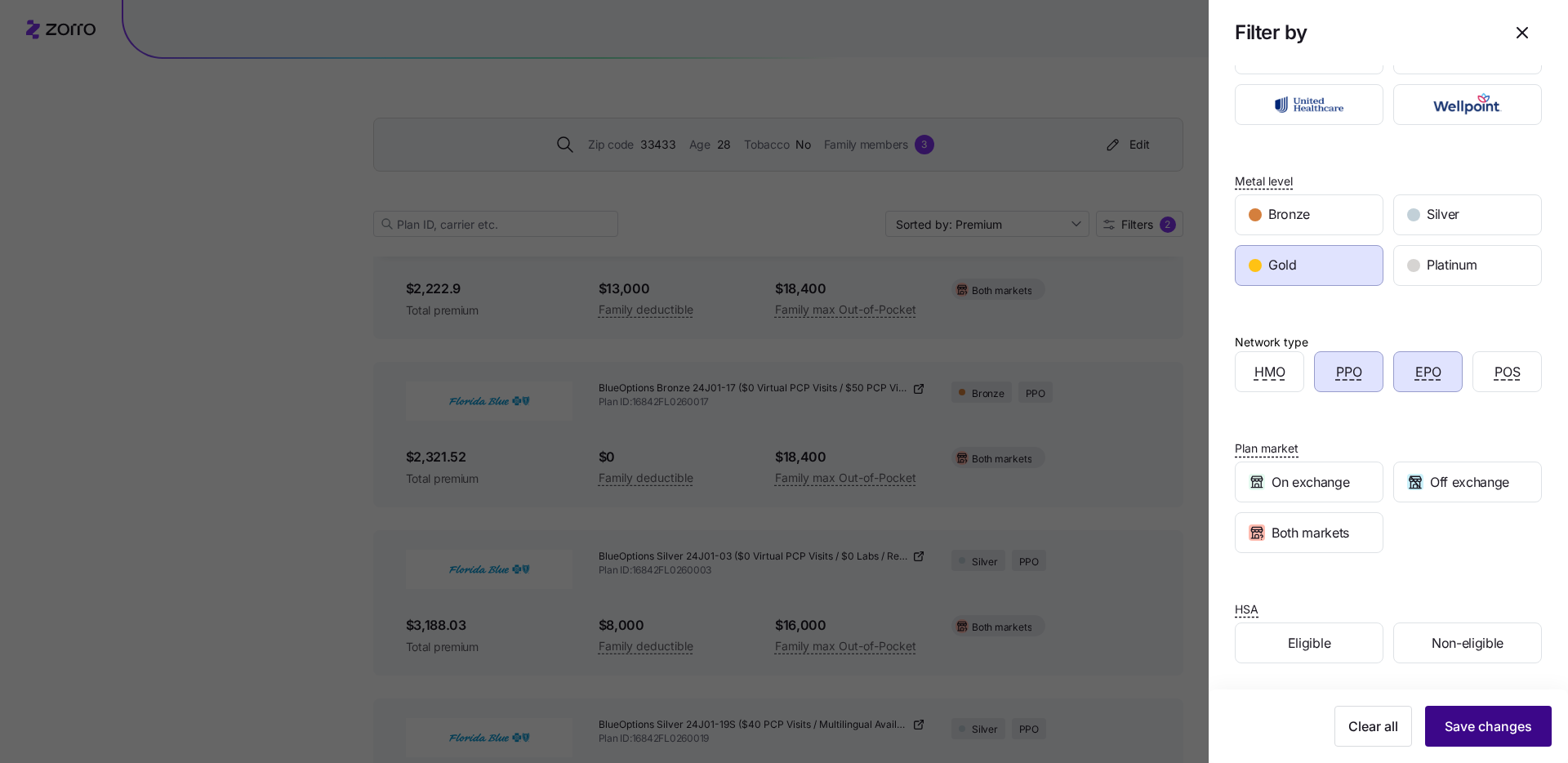
click at [1486, 742] on button "Save changes" at bounding box center [1487, 726] width 126 height 41
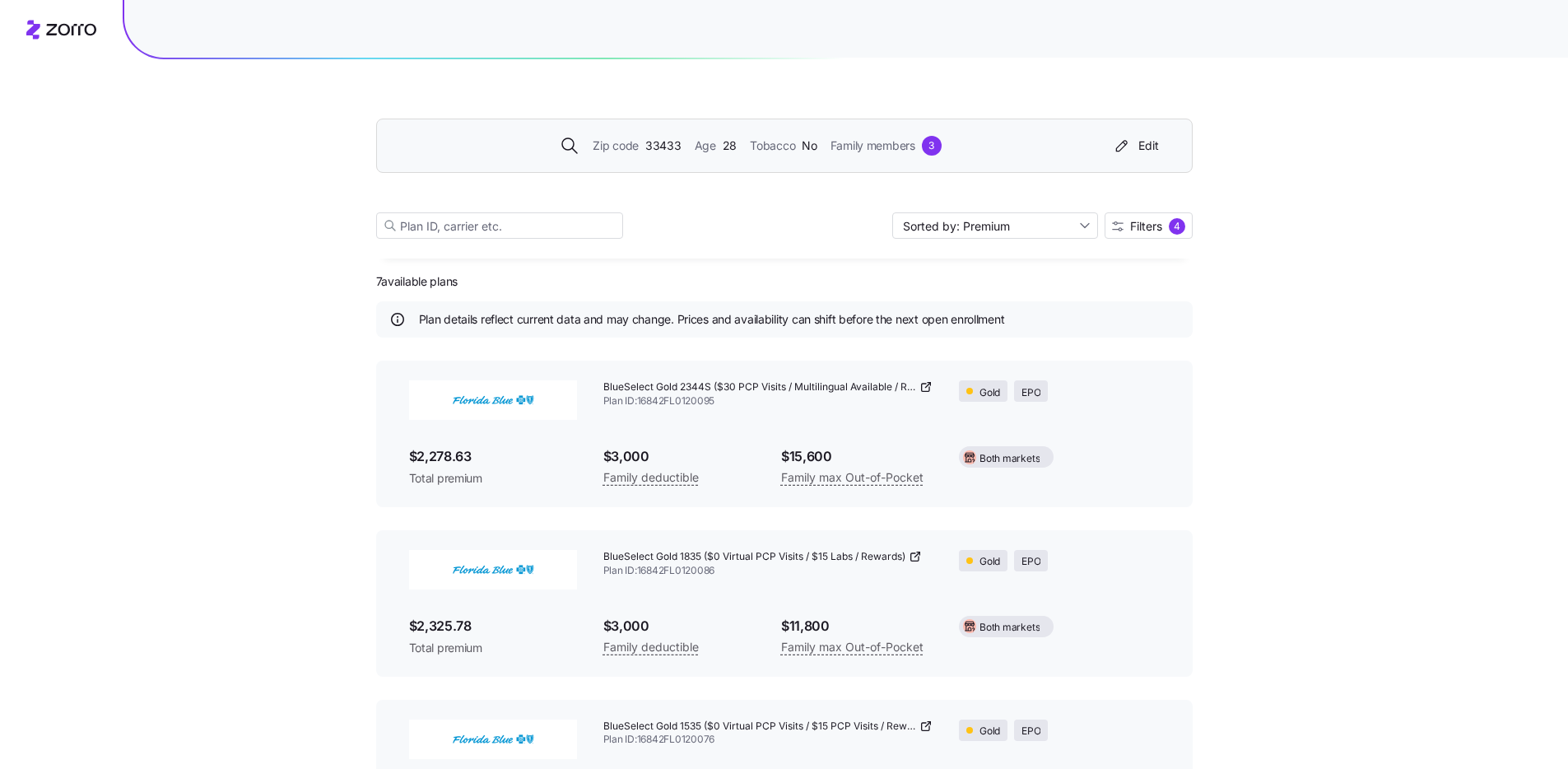
scroll to position [0, 0]
click at [659, 576] on span "Plan ID: 16842FL0120086" at bounding box center [768, 572] width 331 height 14
drag, startPoint x: 679, startPoint y: 539, endPoint x: 684, endPoint y: 570, distance: 31.4
click at [684, 570] on div "BlueSelect Gold 1835 ($0 Virtual PCP Visits / $15 Labs / Rewards) Plan ID: 1684…" at bounding box center [785, 604] width 817 height 146
click at [1258, 495] on div "Zip code 33433 Age [DEMOGRAPHIC_DATA] Tobacco No Family members 3 Edit Sorted b…" at bounding box center [784, 762] width 1568 height 1524
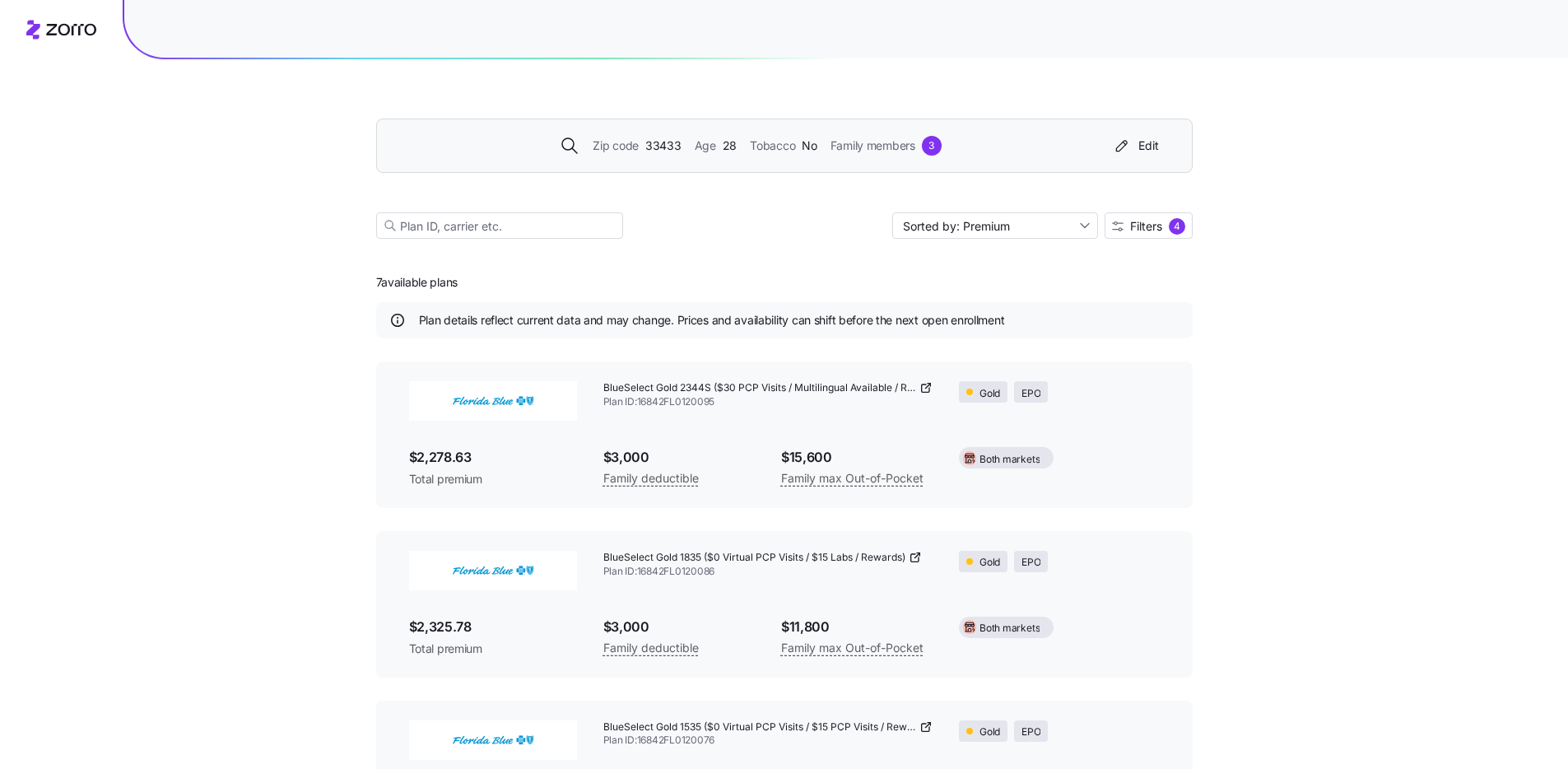
click at [1256, 494] on div "Zip code 33433 Age [DEMOGRAPHIC_DATA] Tobacco No Family members 3 Edit Sorted b…" at bounding box center [784, 762] width 1568 height 1524
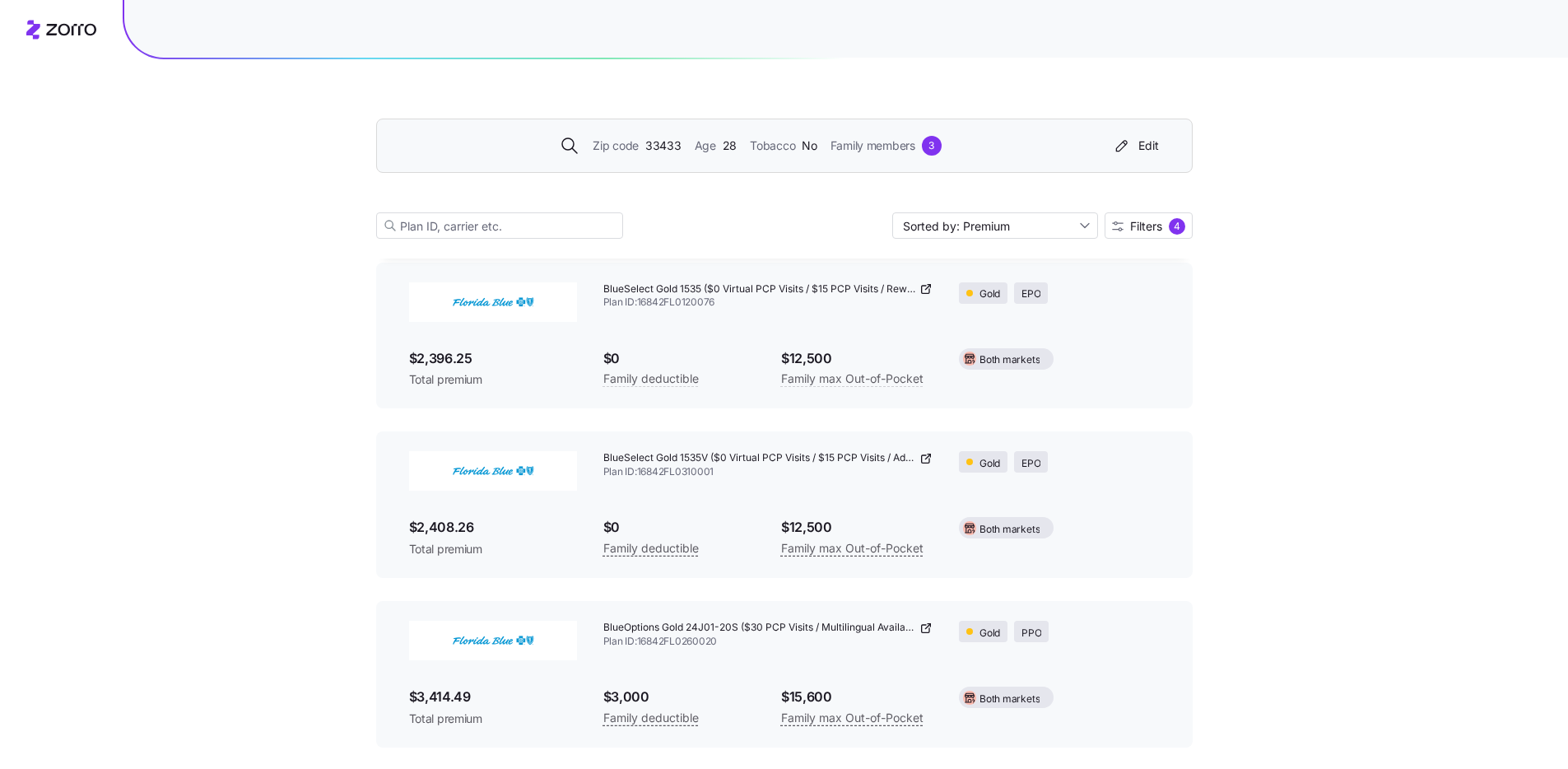
scroll to position [437, 0]
click at [1178, 234] on div "4" at bounding box center [1177, 226] width 16 height 16
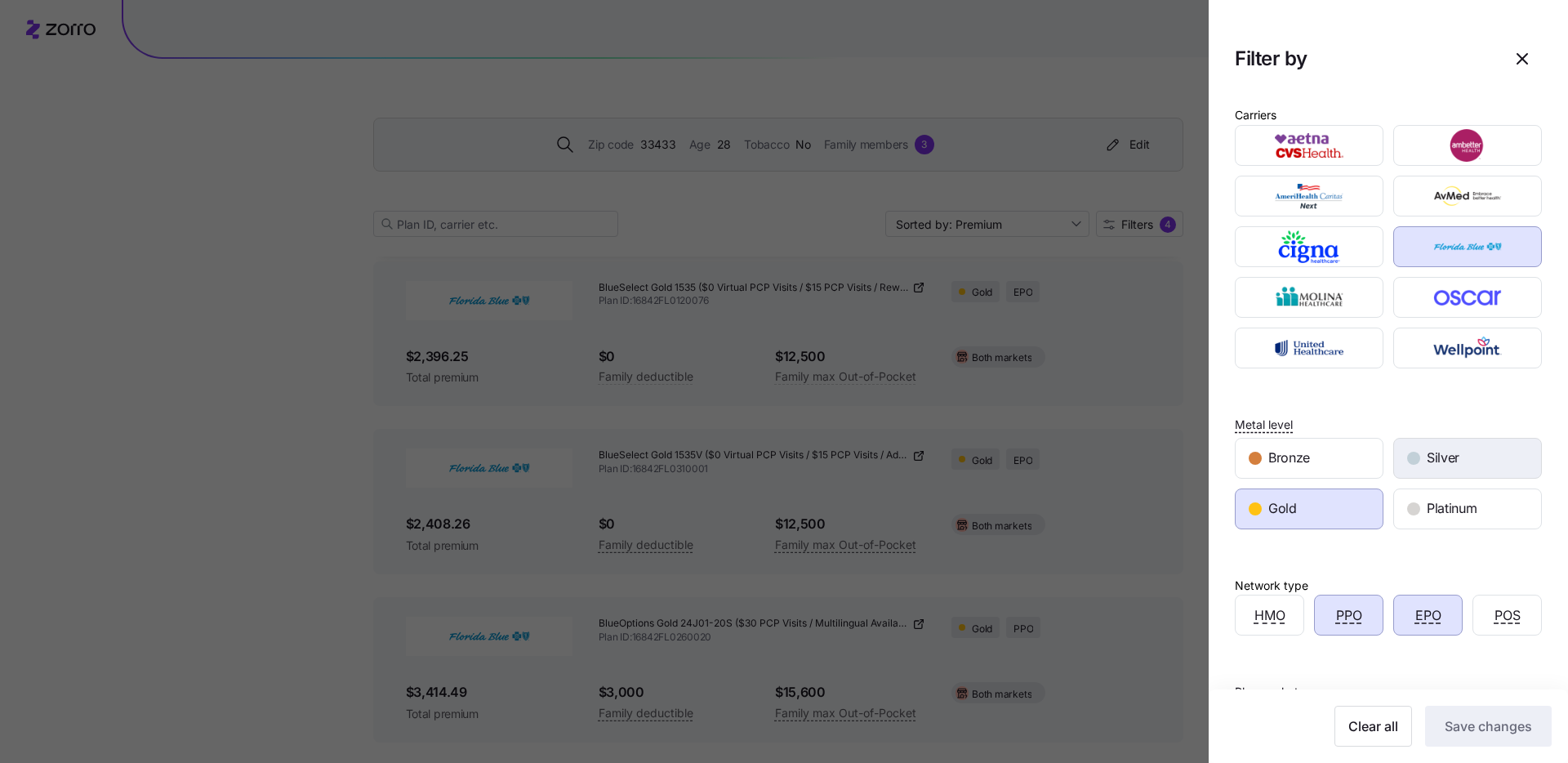
click at [1426, 457] on span "Silver" at bounding box center [1443, 457] width 33 height 21
click at [1345, 498] on div "Gold" at bounding box center [1308, 509] width 147 height 39
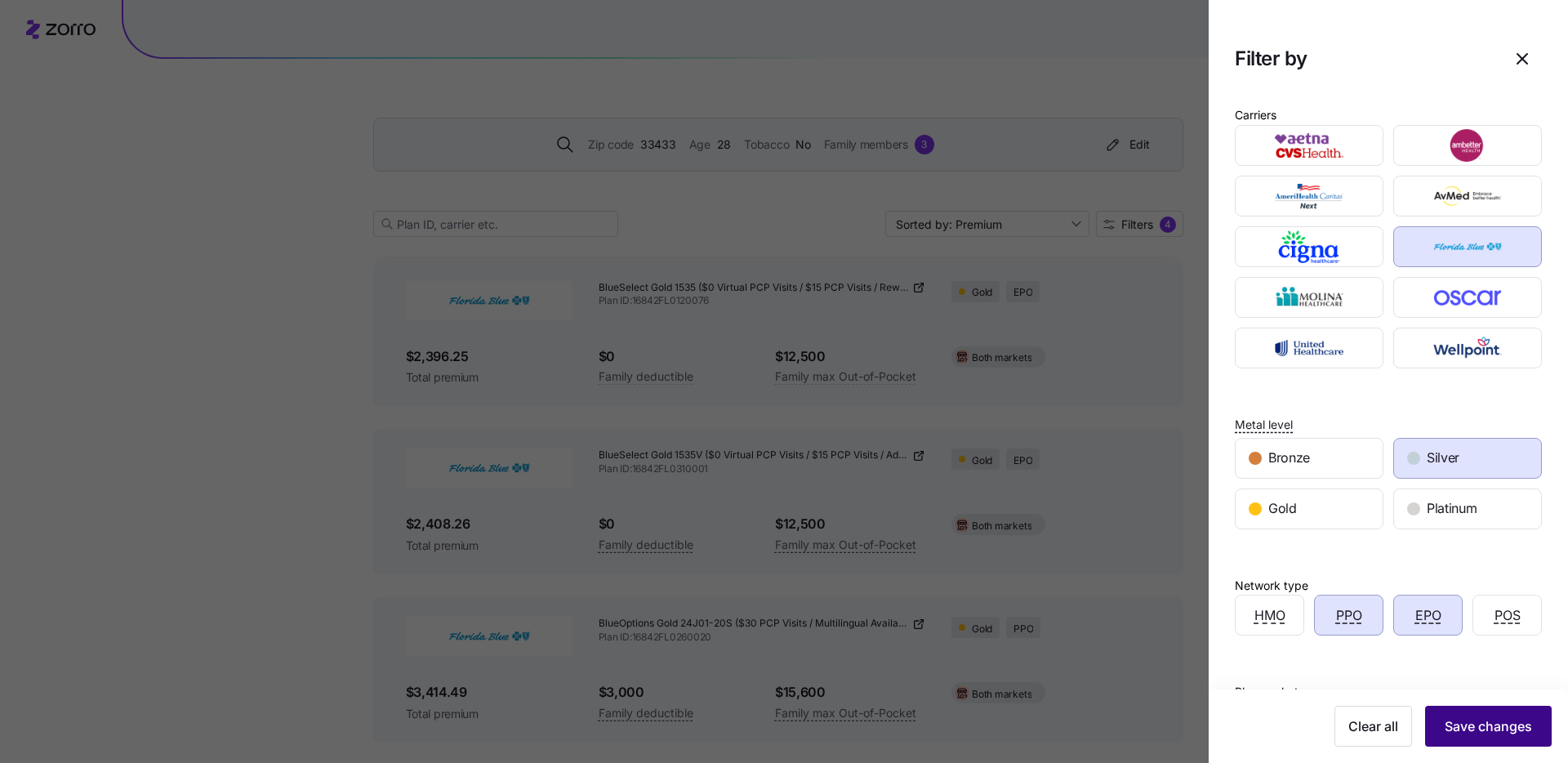
click at [1493, 712] on button "Save changes" at bounding box center [1487, 726] width 126 height 41
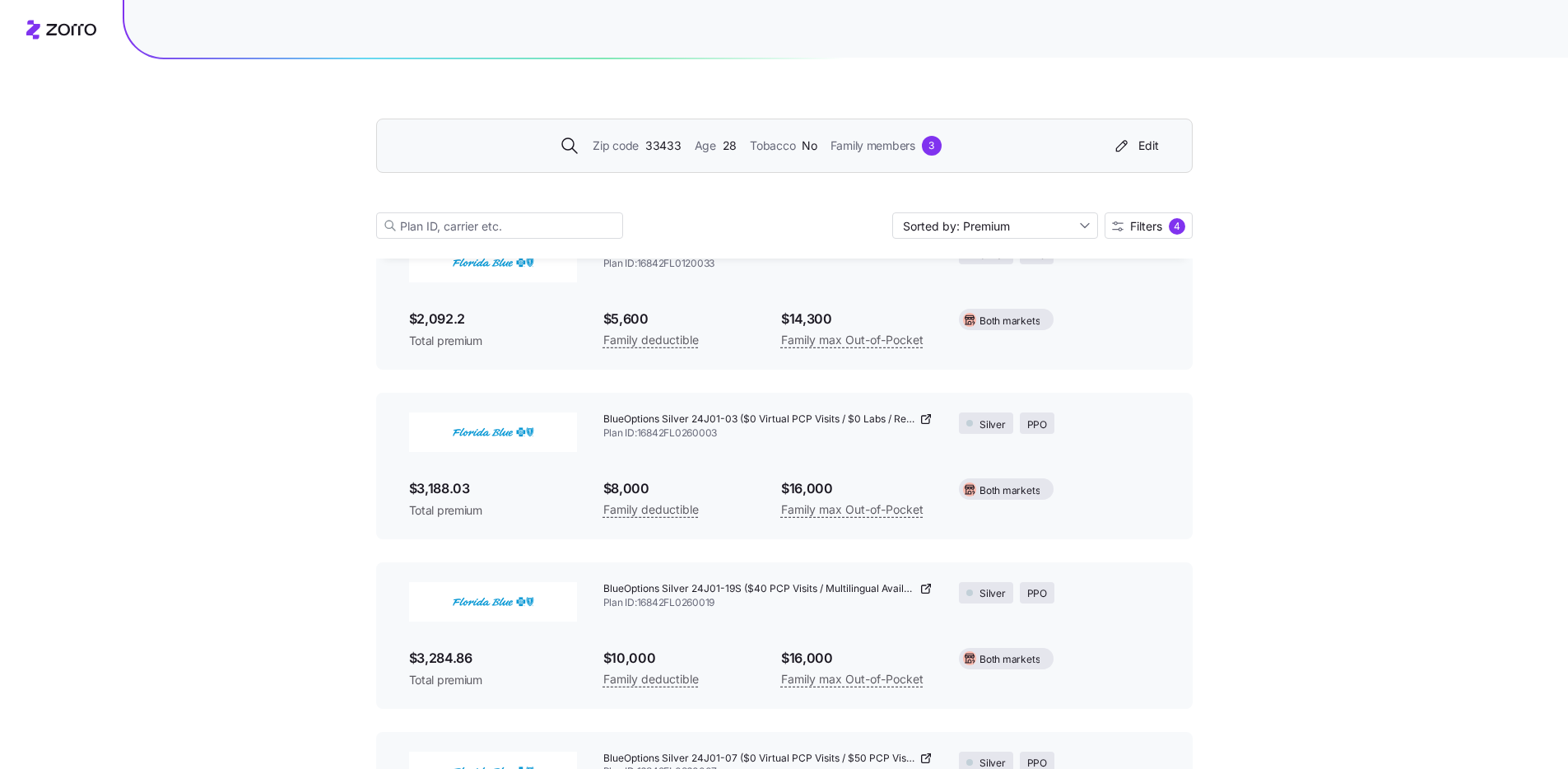
scroll to position [815, 0]
click at [693, 427] on span "Plan ID: 16842FL0260003" at bounding box center [768, 434] width 331 height 14
click at [696, 439] on span "Plan ID: 16842FL0260003" at bounding box center [768, 434] width 331 height 14
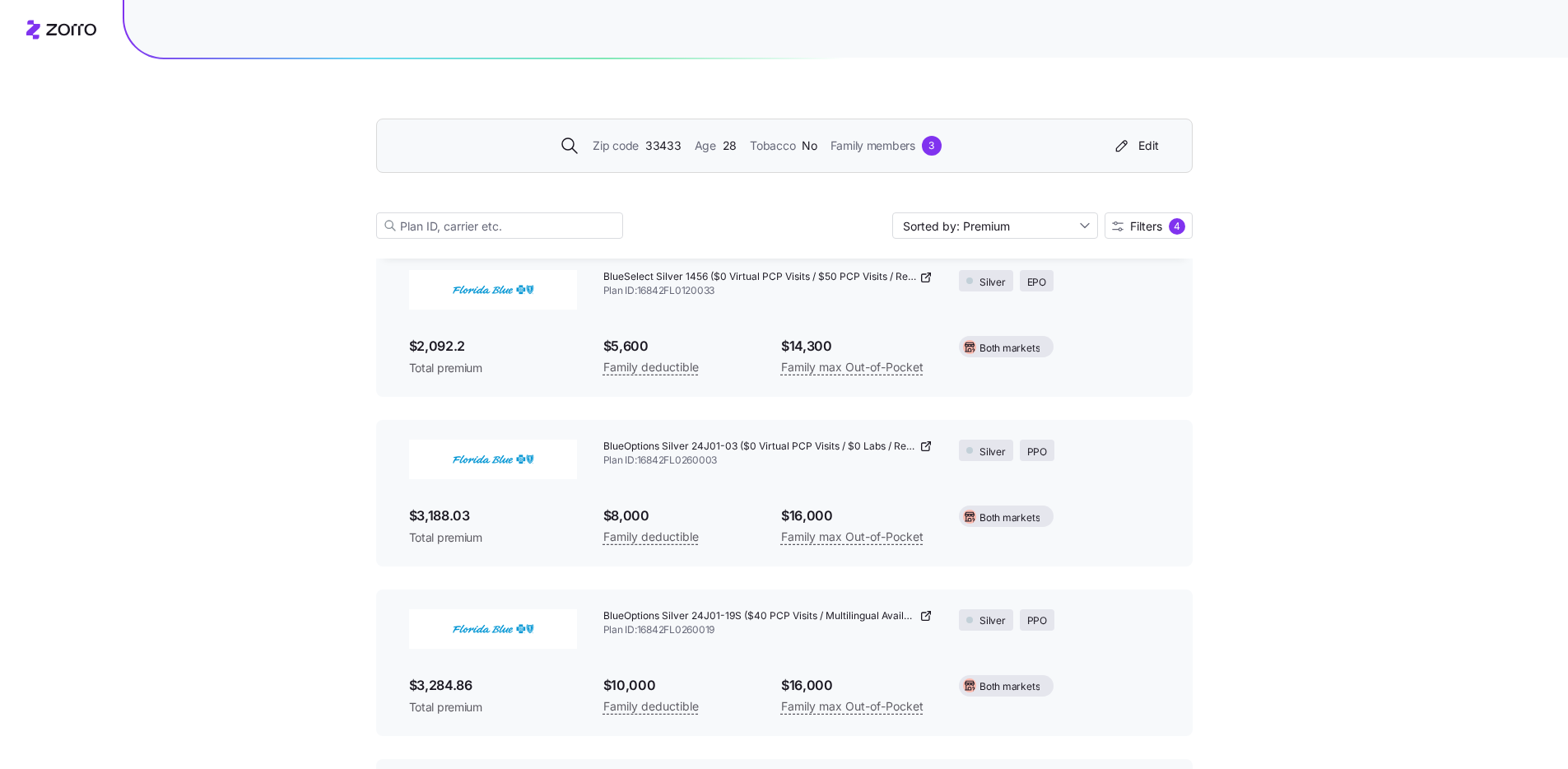
scroll to position [786, 0]
drag, startPoint x: 696, startPoint y: 458, endPoint x: 696, endPoint y: 468, distance: 10.0
click at [696, 468] on span "Plan ID: 16842FL0260003" at bounding box center [768, 463] width 331 height 14
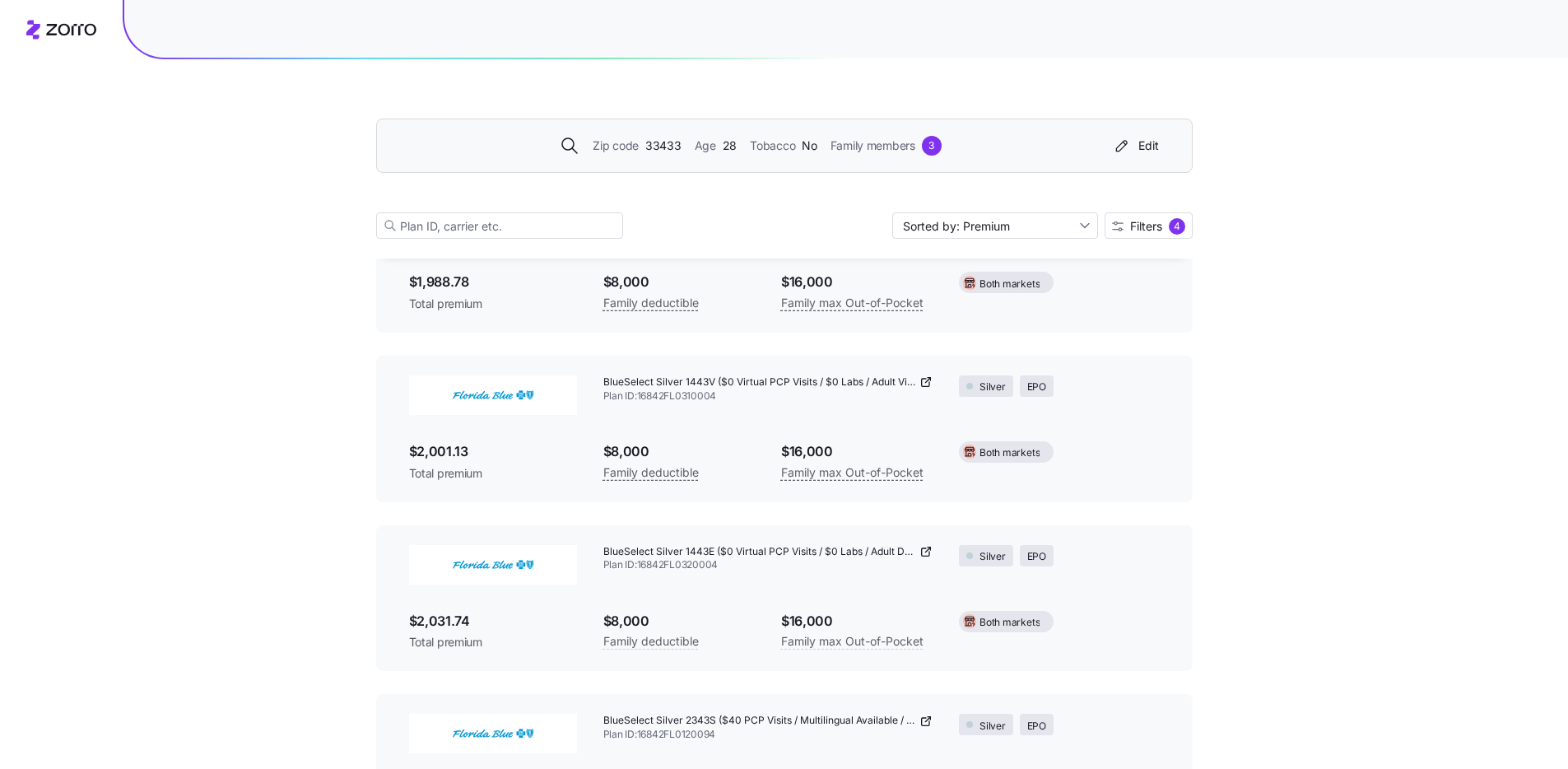
scroll to position [181, 0]
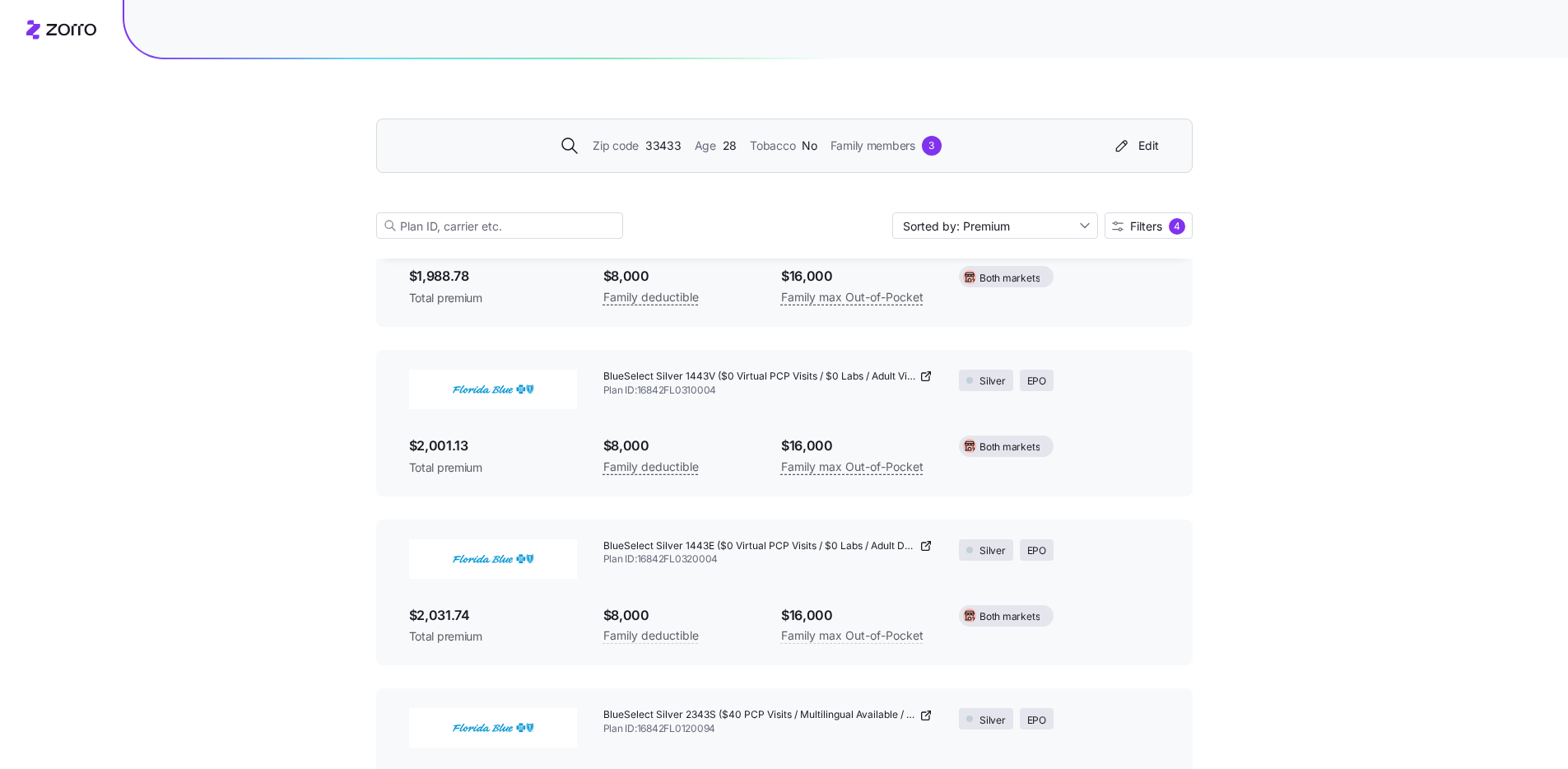
click at [717, 570] on div "BlueSelect Silver 1443E ($0 Virtual PCP Visits / $0 Labs / Adult Dental & Visio…" at bounding box center [768, 553] width 357 height 54
click at [719, 567] on div "BlueSelect Silver 1443E ($0 Virtual PCP Visits / $0 Labs / Adult Dental & Visio…" at bounding box center [768, 553] width 357 height 54
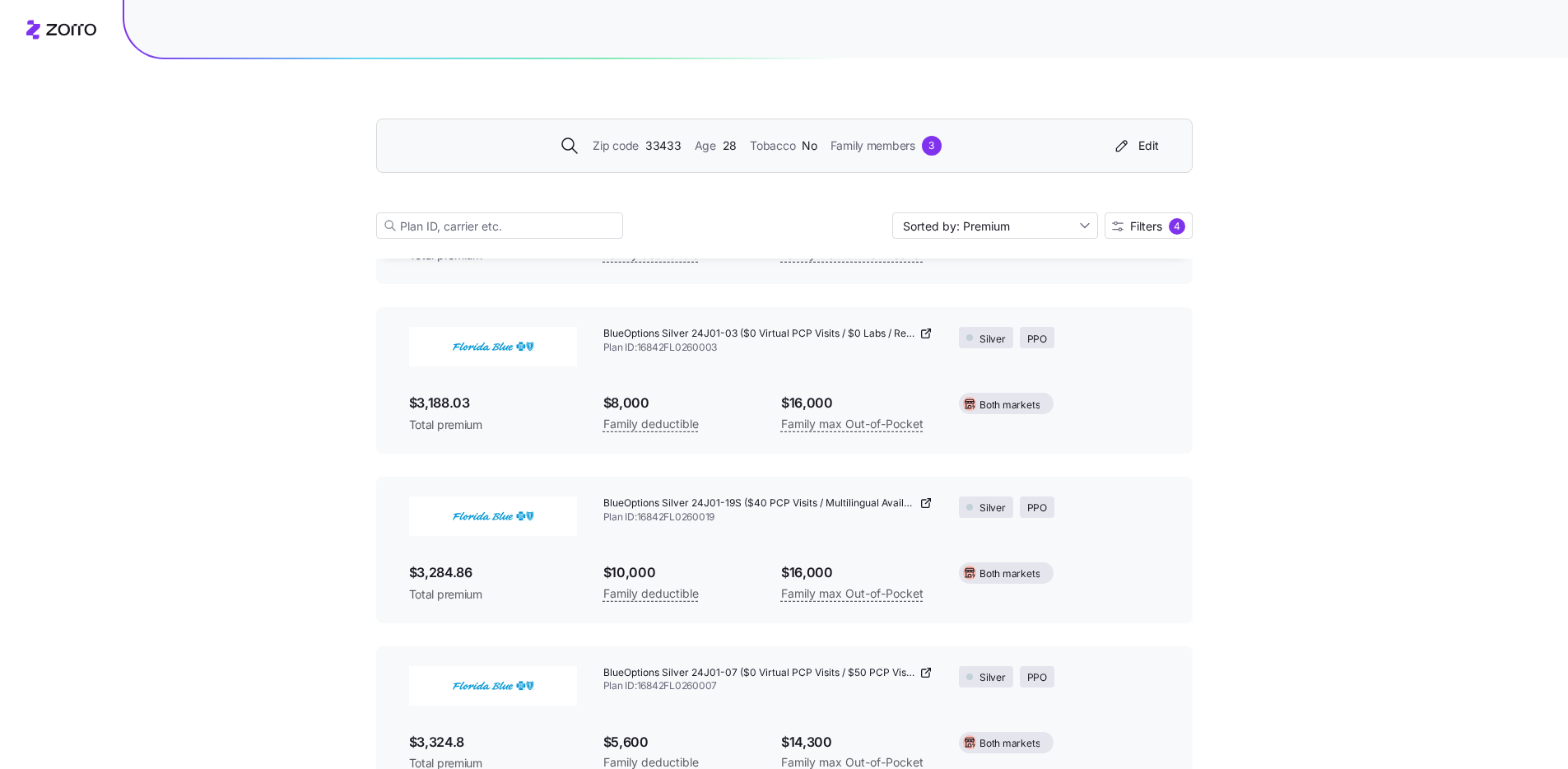
scroll to position [947, 0]
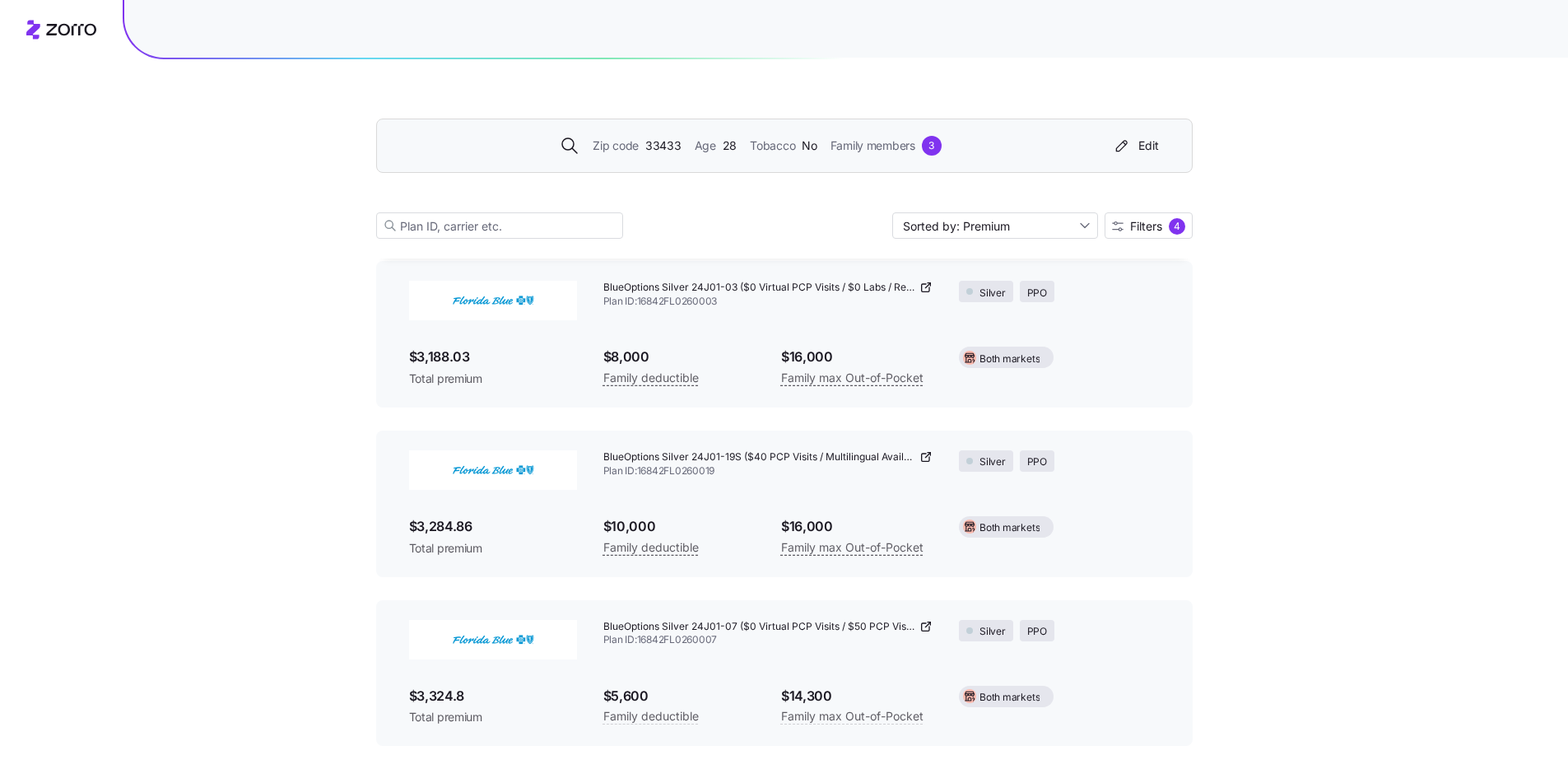
click at [707, 506] on div "$10,000 Family deductible" at bounding box center [679, 536] width 178 height 67
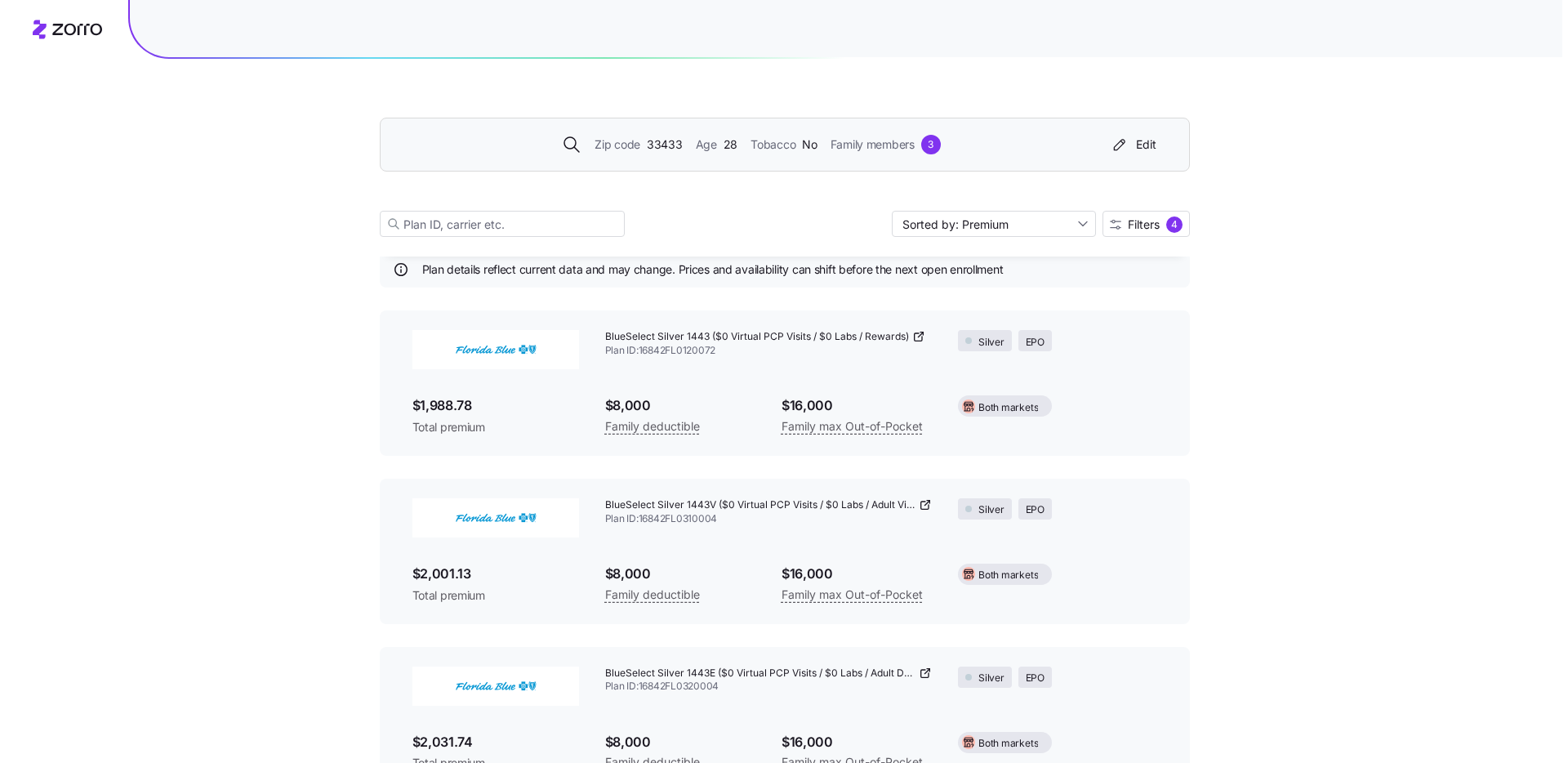
scroll to position [0, 0]
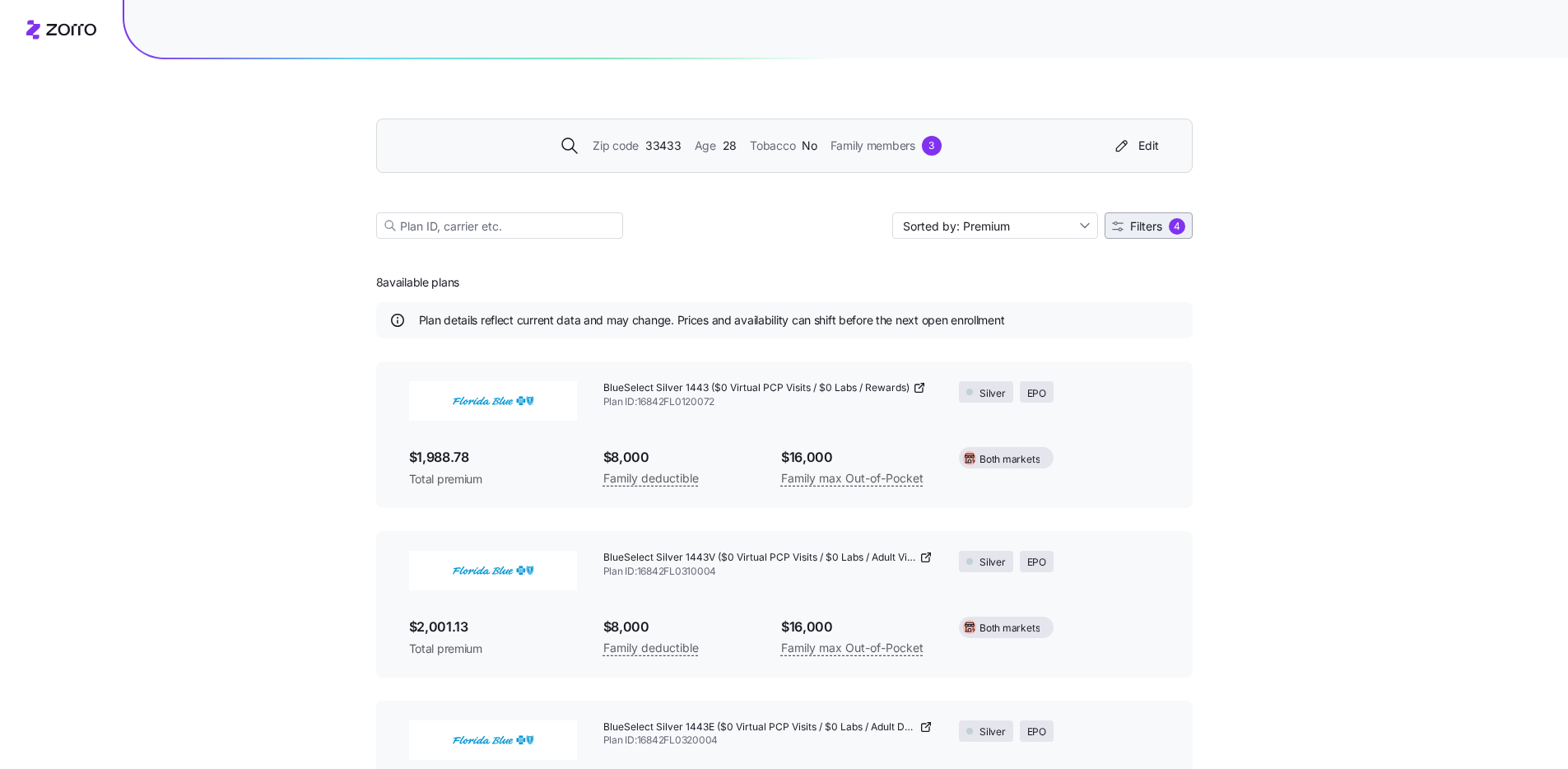
click at [1118, 216] on button "Filters 4" at bounding box center [1149, 225] width 88 height 26
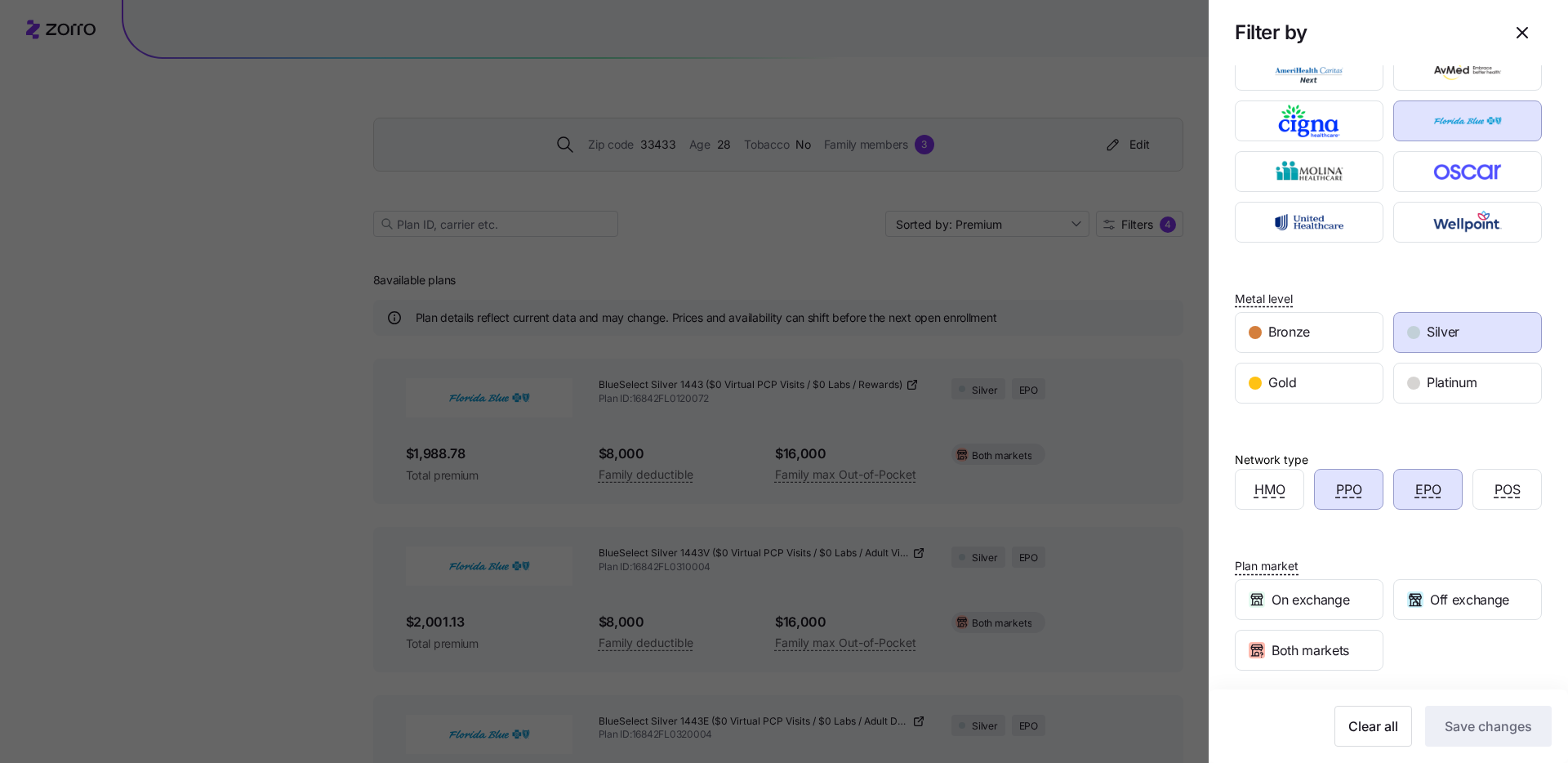
scroll to position [127, 0]
click at [1327, 325] on div "Bronze" at bounding box center [1308, 330] width 147 height 39
drag, startPoint x: 1497, startPoint y: 718, endPoint x: 1452, endPoint y: 316, distance: 404.5
click at [1473, 301] on div "Carriers Metal level Bronze Silver Gold Platinum Network type HMO PPO EPO POS P…" at bounding box center [1388, 421] width 360 height 915
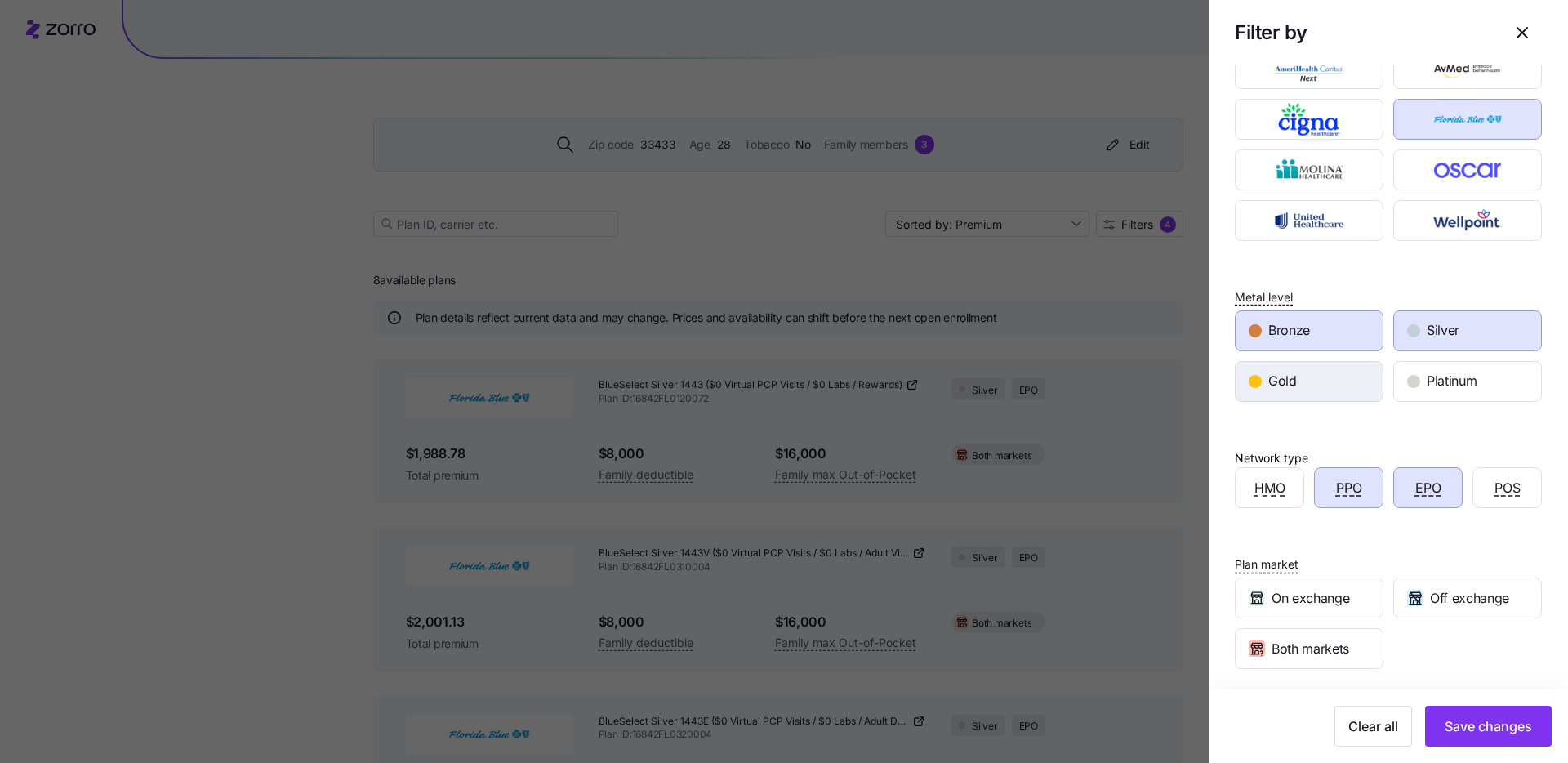
click at [1328, 372] on div "Gold" at bounding box center [1308, 381] width 147 height 39
click at [1434, 378] on span "Platinum" at bounding box center [1451, 381] width 50 height 21
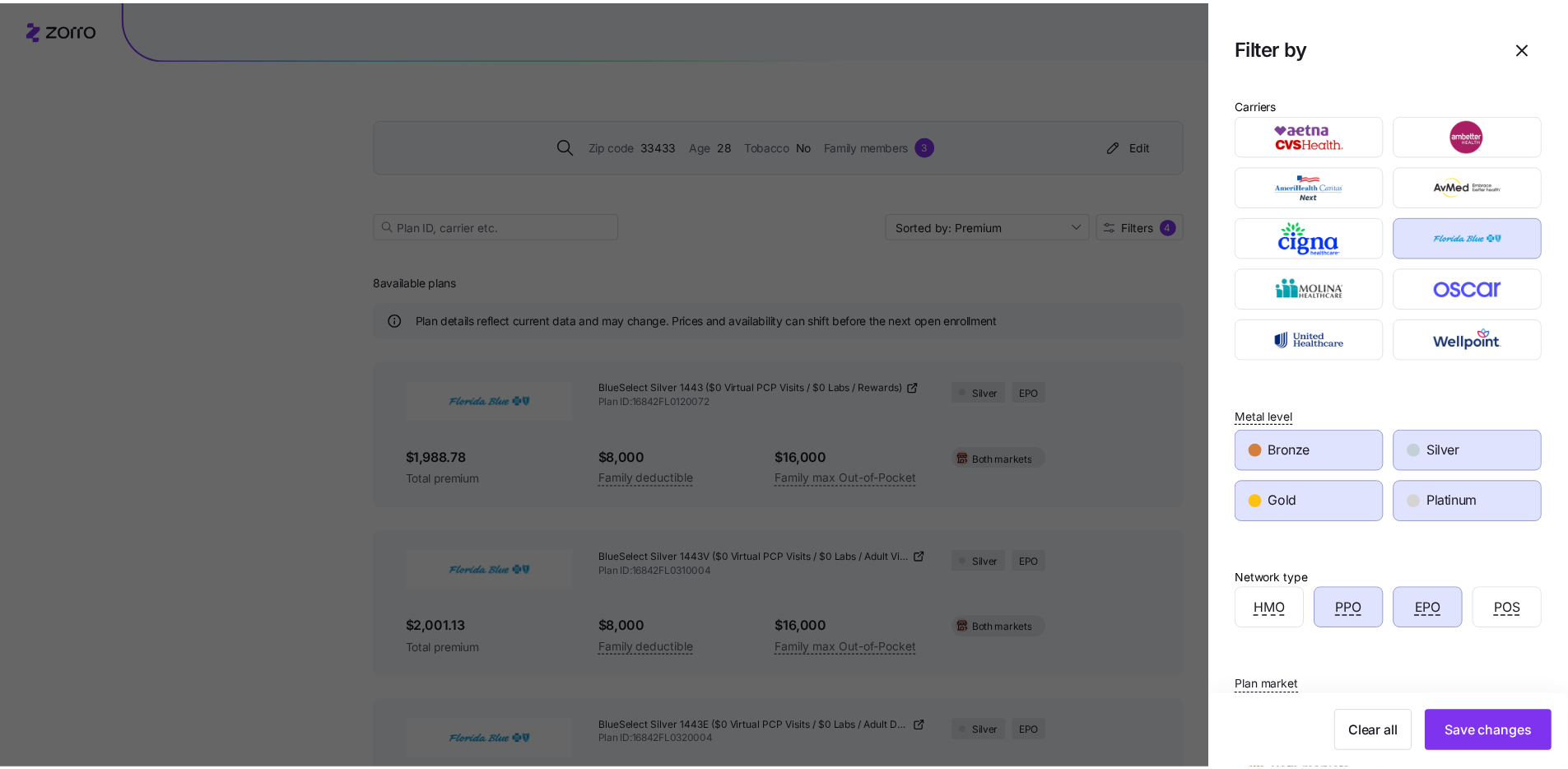
scroll to position [0, 0]
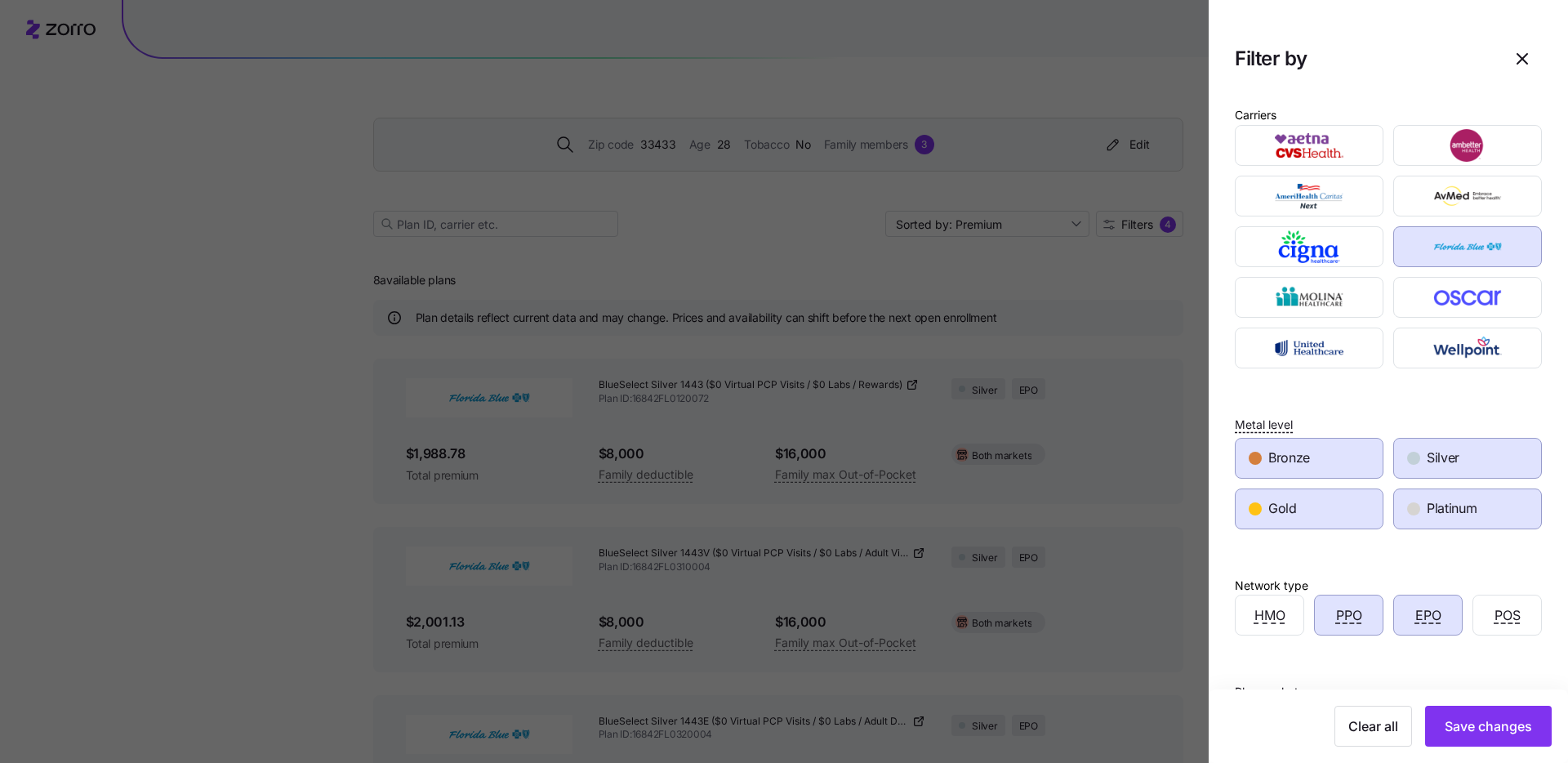
click at [953, 397] on div at bounding box center [784, 381] width 1568 height 763
